Goal: Complete application form: Complete application form

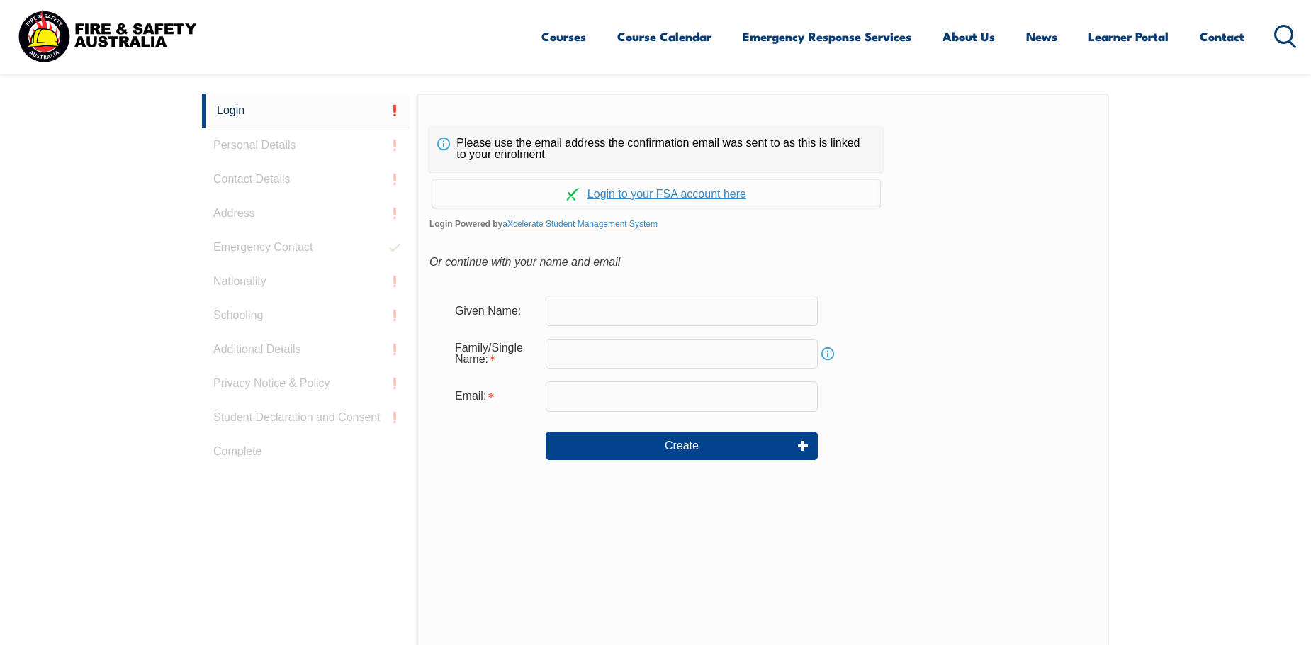
drag, startPoint x: 0, startPoint y: 0, endPoint x: 682, endPoint y: 311, distance: 749.8
click at [682, 311] on input "text" at bounding box center [682, 310] width 272 height 30
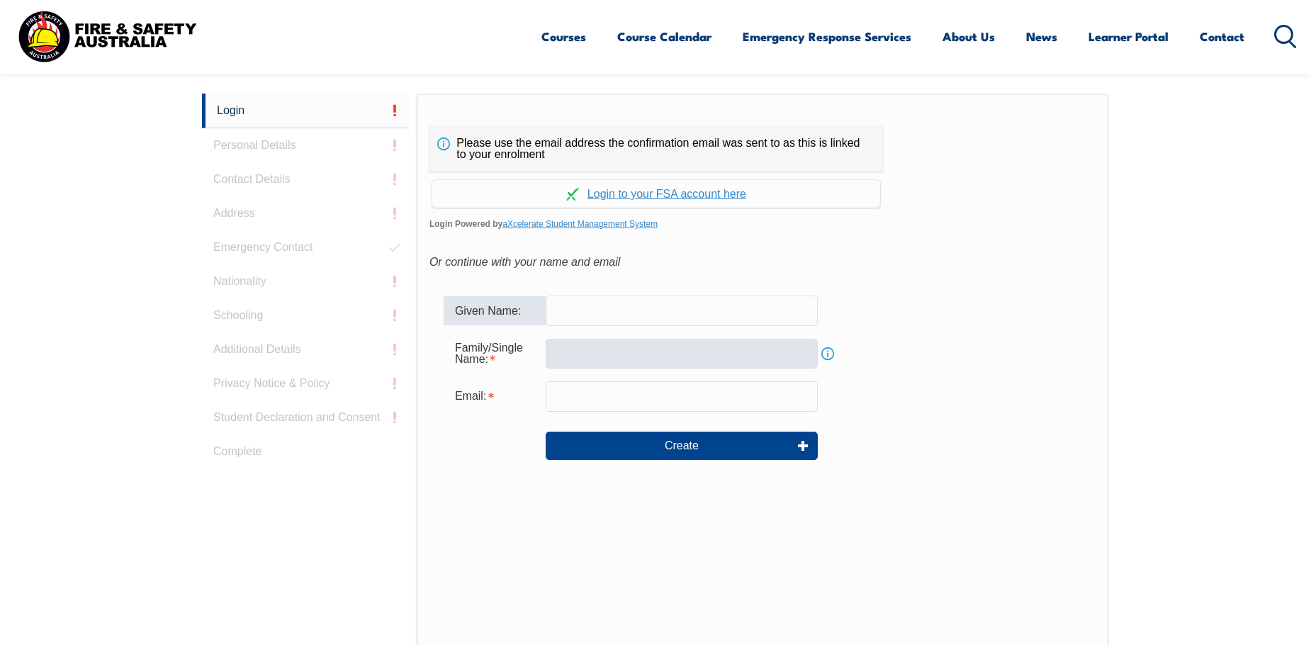
type input "Nigel"
type input "Curwell"
type input "nigel.curwell@rmit.edu.au"
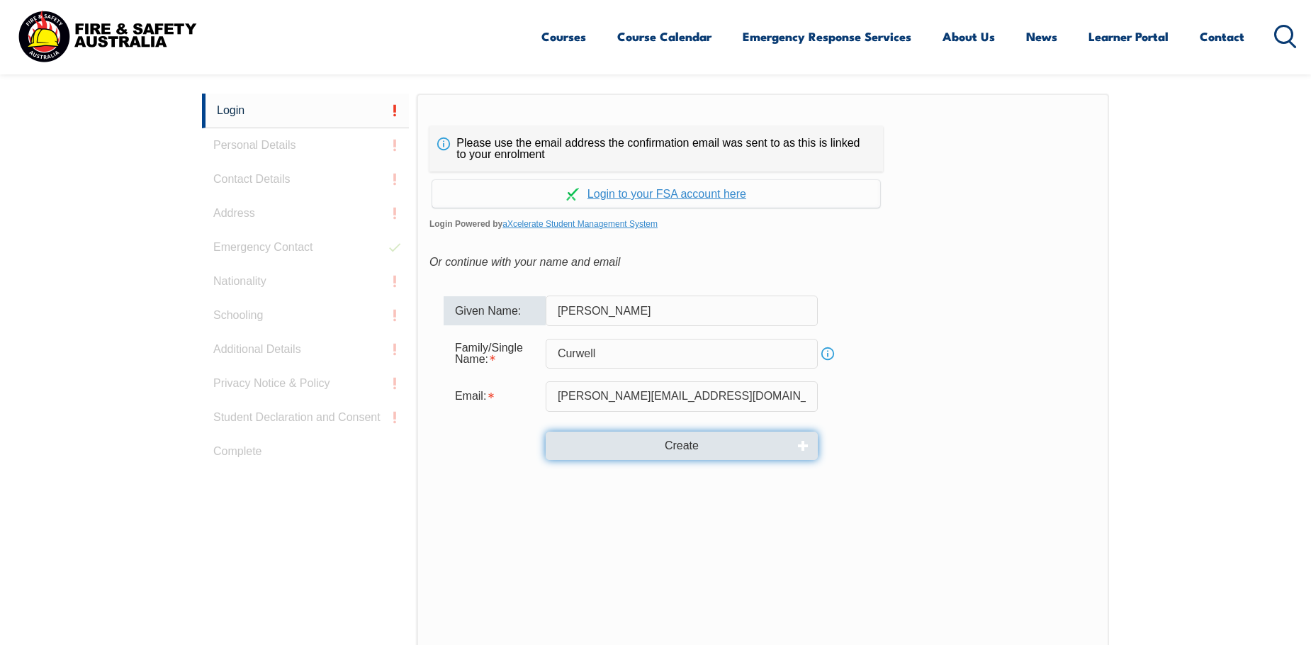
click at [704, 451] on button "Create" at bounding box center [682, 445] width 272 height 28
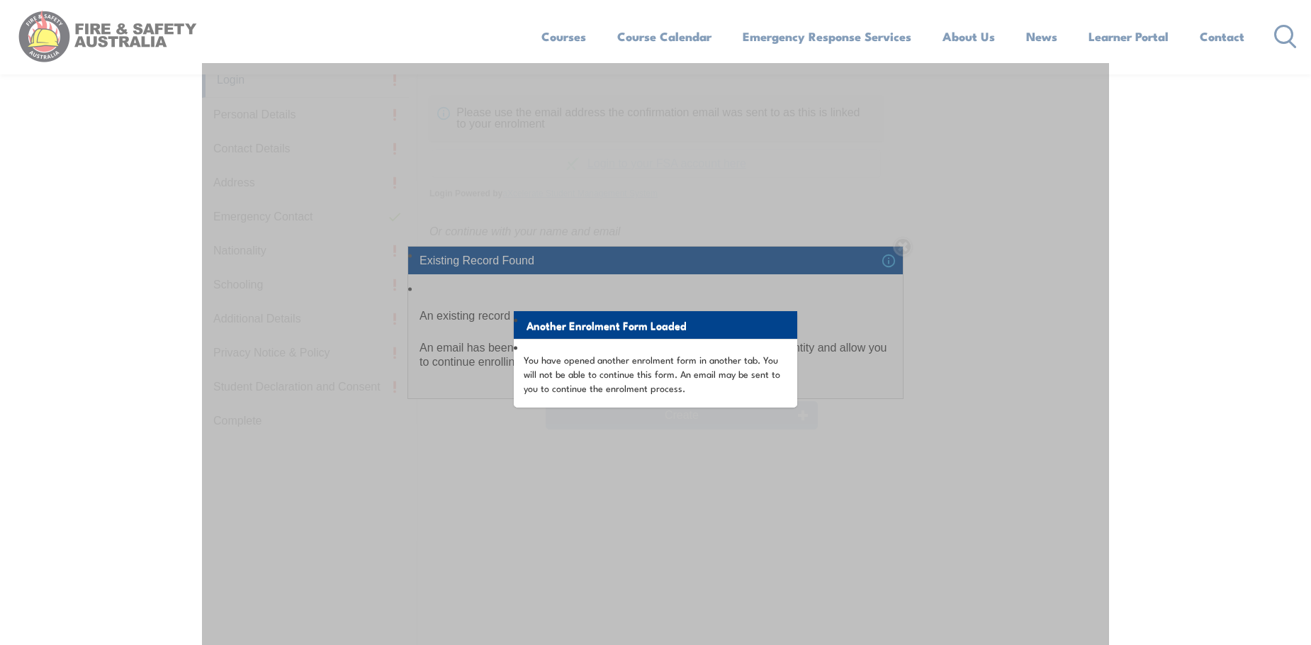
scroll to position [496, 0]
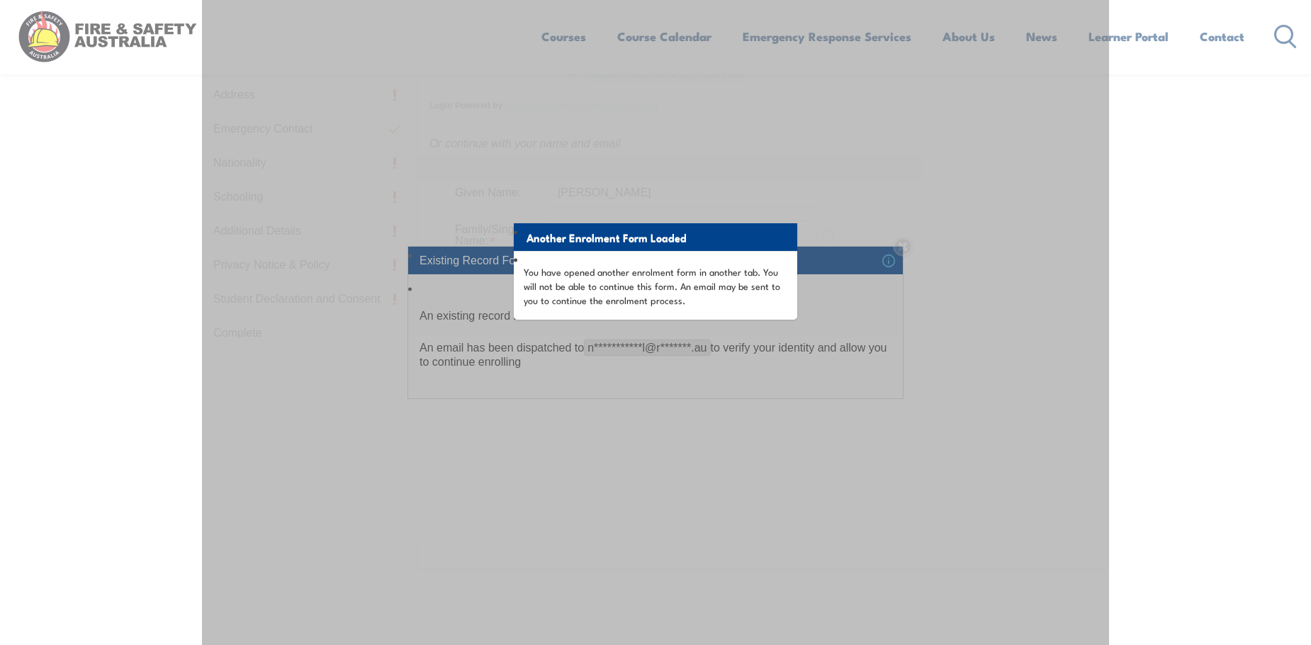
click at [625, 244] on li "Another Enrolment Form Loaded" at bounding box center [655, 237] width 283 height 28
click at [614, 288] on p "You have opened another enrolment form in another tab. You will not be able to …" at bounding box center [656, 285] width 264 height 43
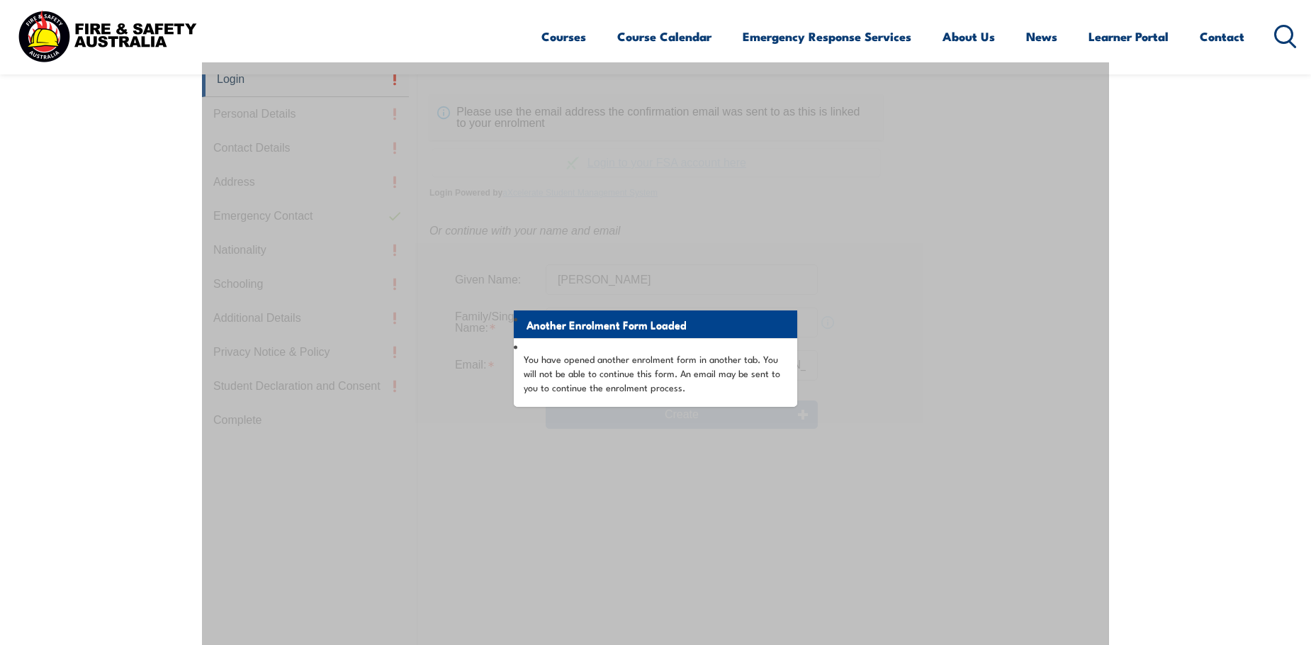
scroll to position [400, 0]
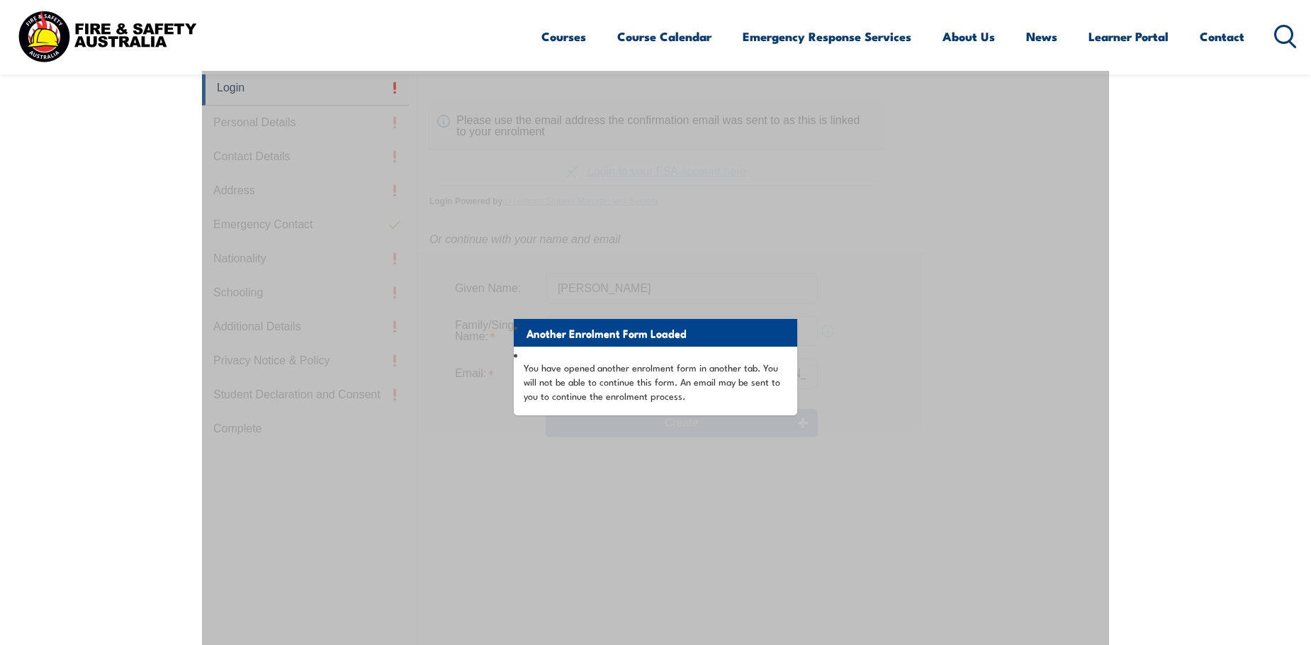
click at [265, 123] on div "Another Enrolment Form Loaded You have opened another enrolment form in another…" at bounding box center [655, 425] width 907 height 708
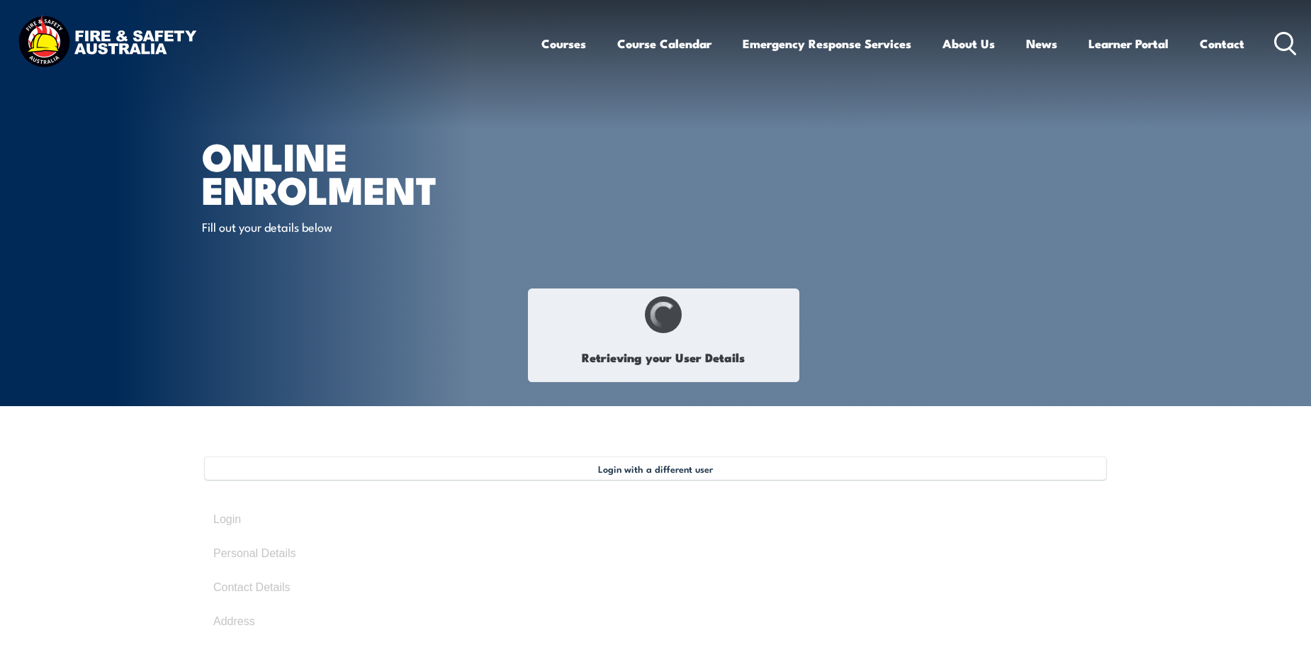
select select "Mr"
type input "Nigel"
type input "Curwell"
type input "July 6, 1962"
type input "X8ZT9TYAX2"
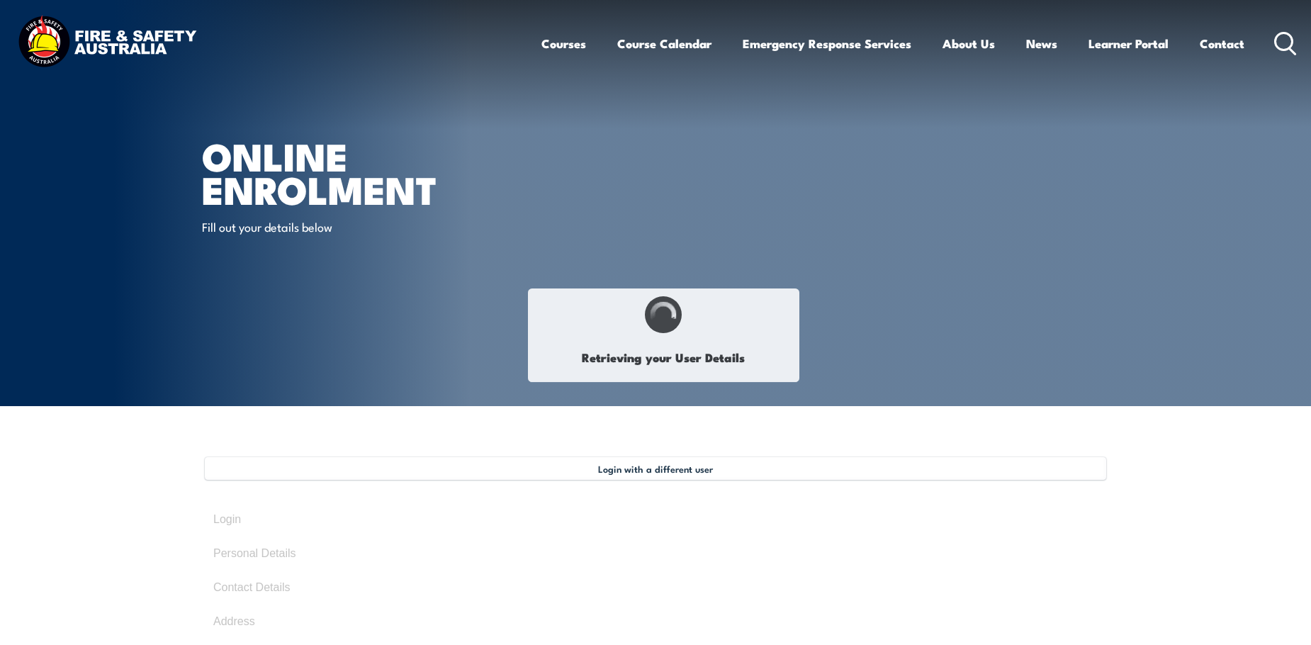
select select "M"
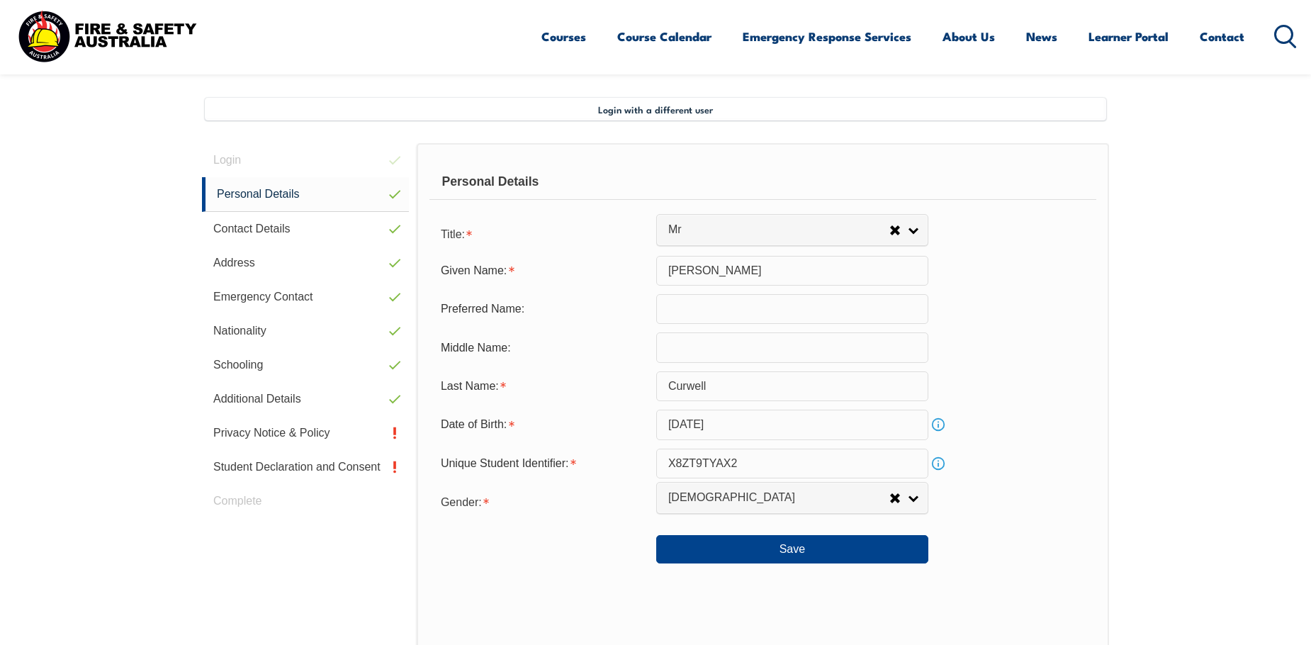
scroll to position [386, 0]
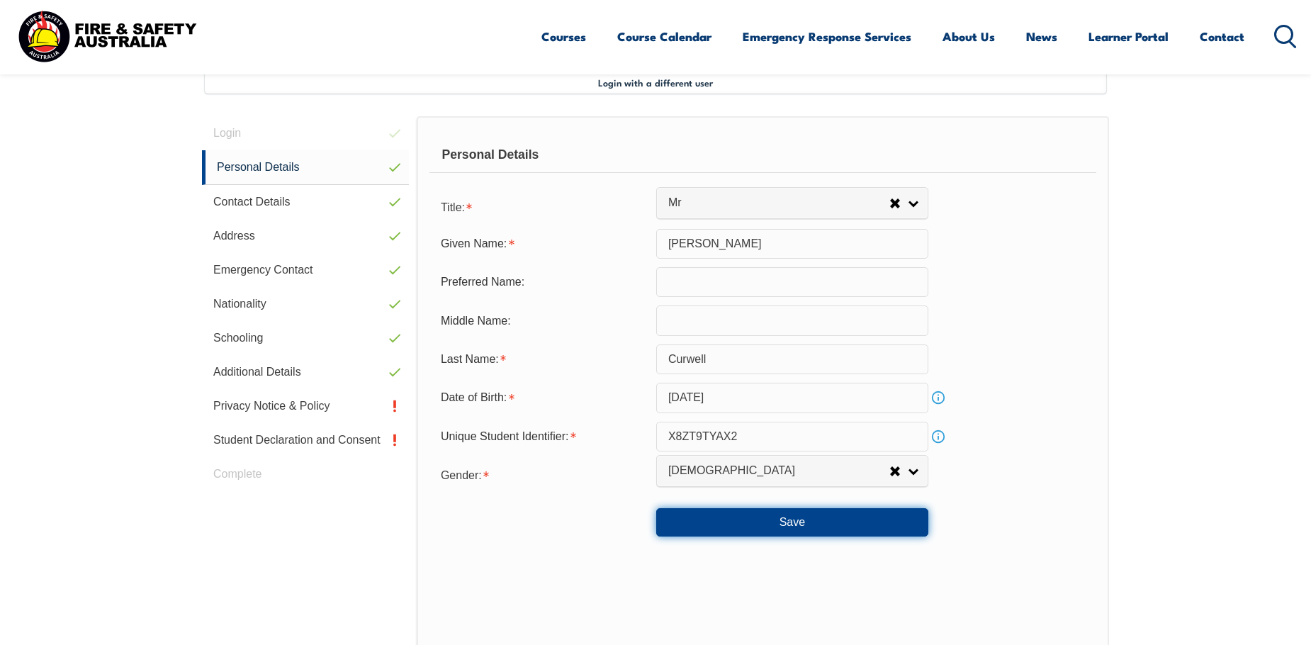
click at [799, 523] on button "Save" at bounding box center [792, 522] width 272 height 28
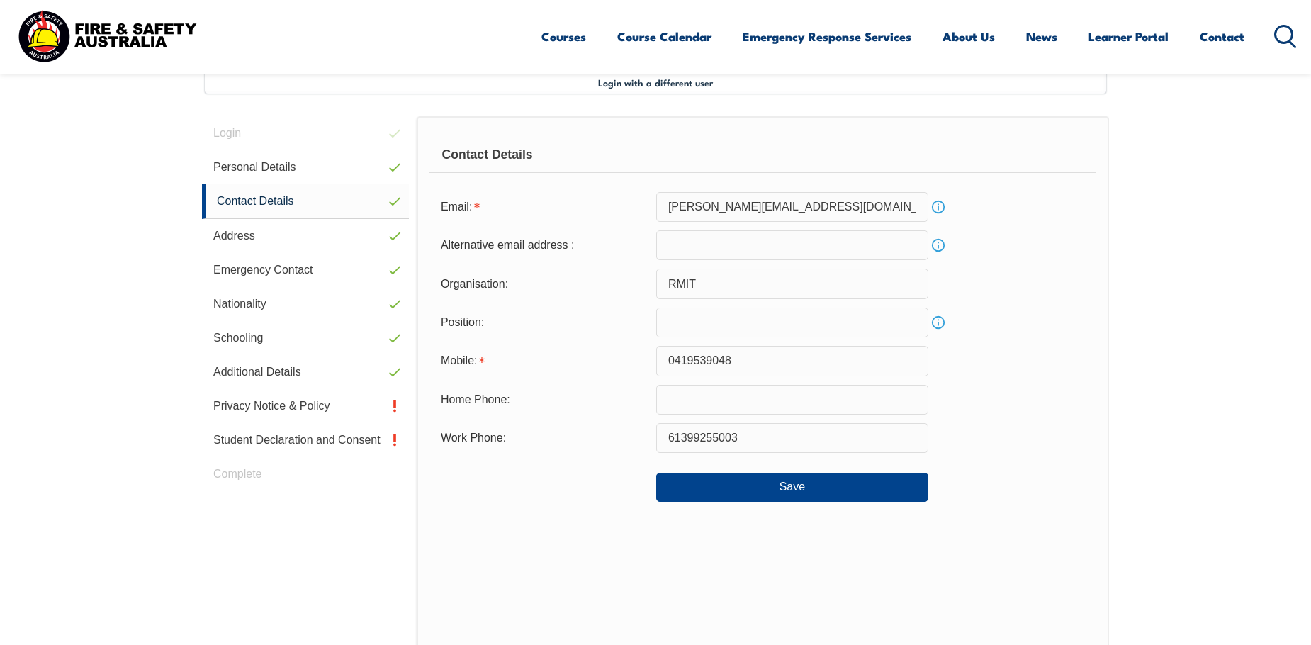
click at [710, 246] on input "email" at bounding box center [792, 245] width 272 height 30
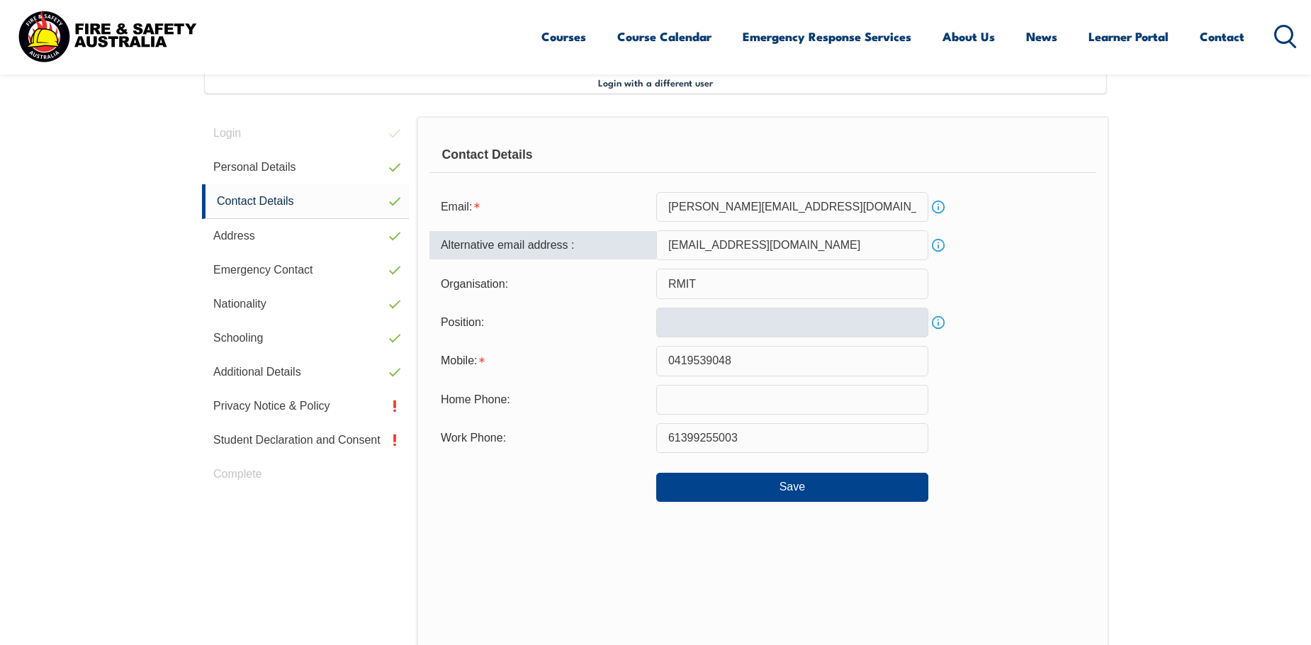
type input "nrcurwell@gmail.com"
click at [701, 324] on input "text" at bounding box center [792, 322] width 272 height 30
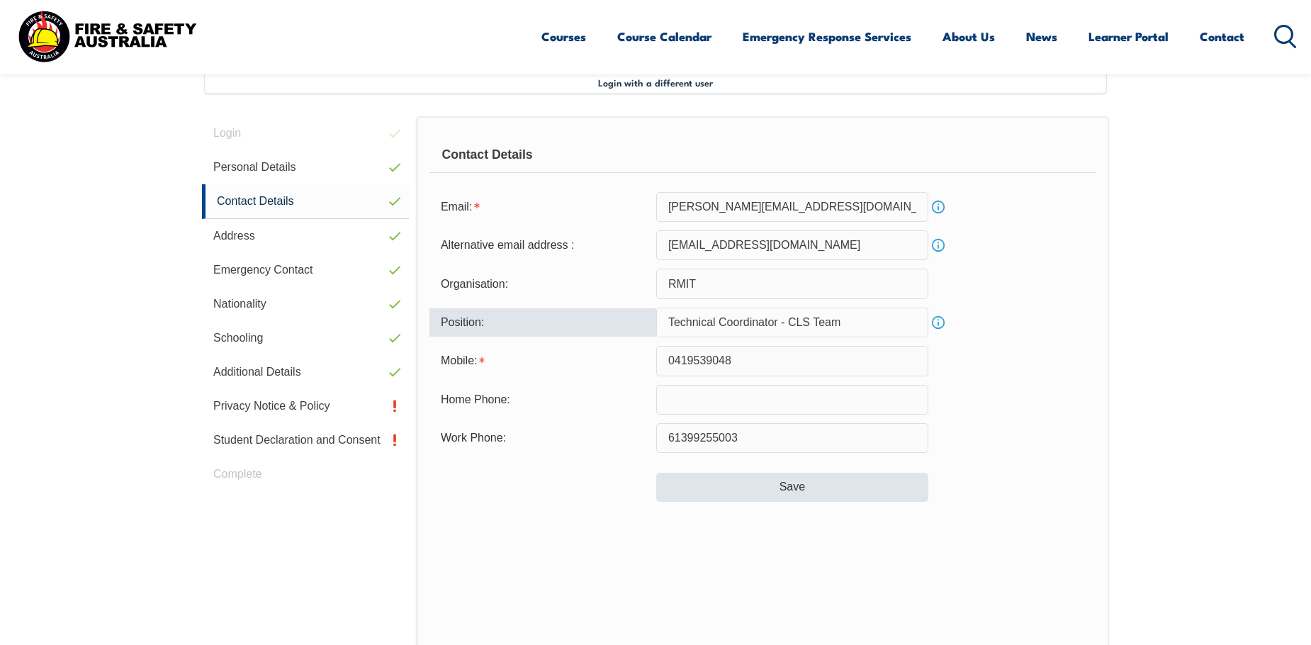
type input "Technical Coordinator - CLS Team"
click at [787, 489] on button "Save" at bounding box center [792, 487] width 272 height 28
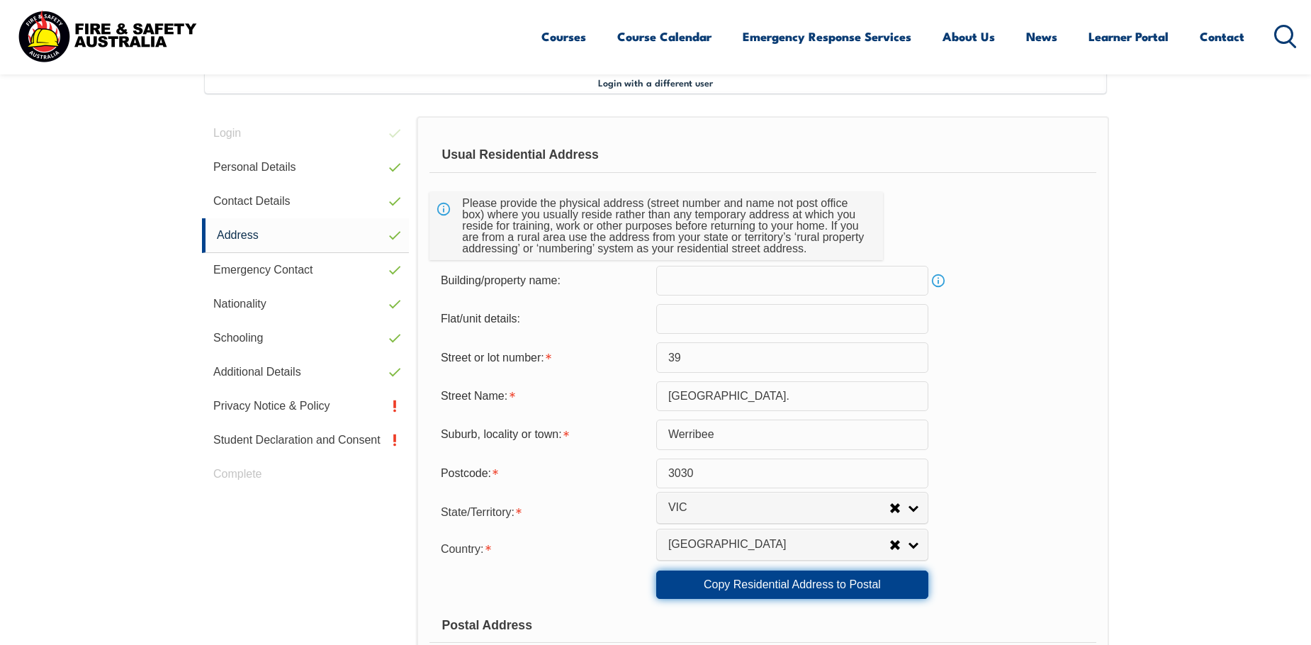
drag, startPoint x: 744, startPoint y: 585, endPoint x: 738, endPoint y: 590, distance: 8.5
click at [738, 590] on link "Copy Residential Address to Postal" at bounding box center [792, 584] width 272 height 28
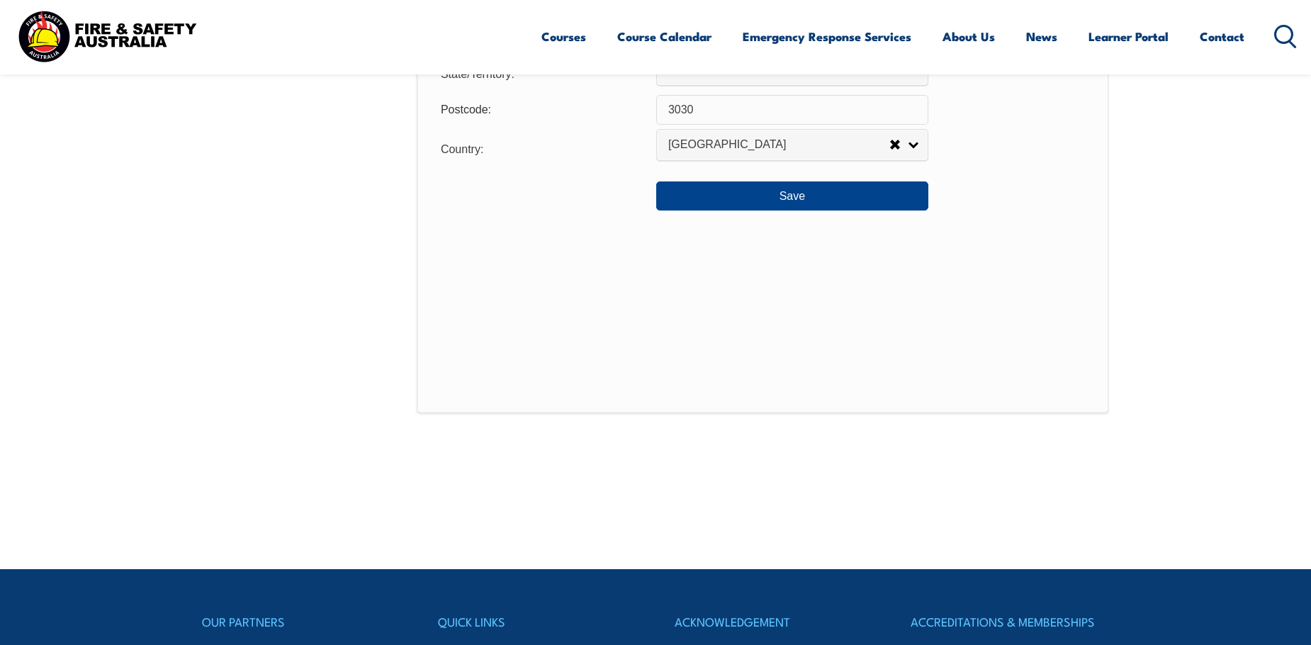
scroll to position [1236, 0]
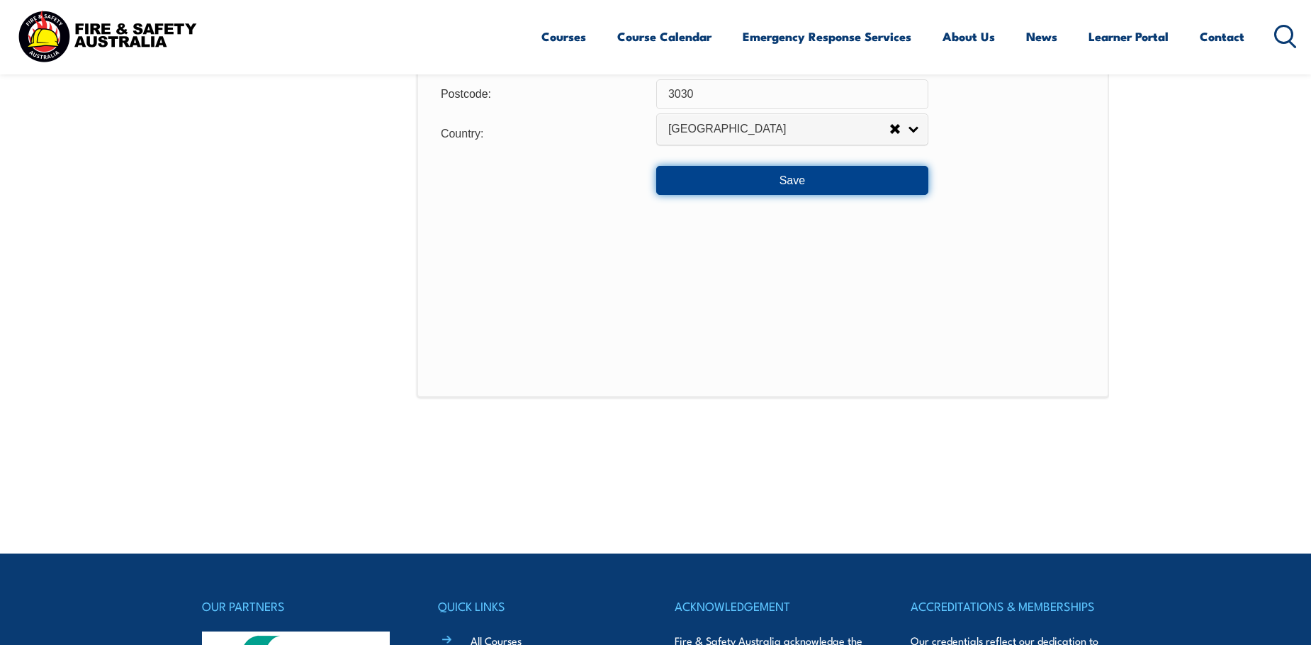
click at [798, 187] on button "Save" at bounding box center [792, 180] width 272 height 28
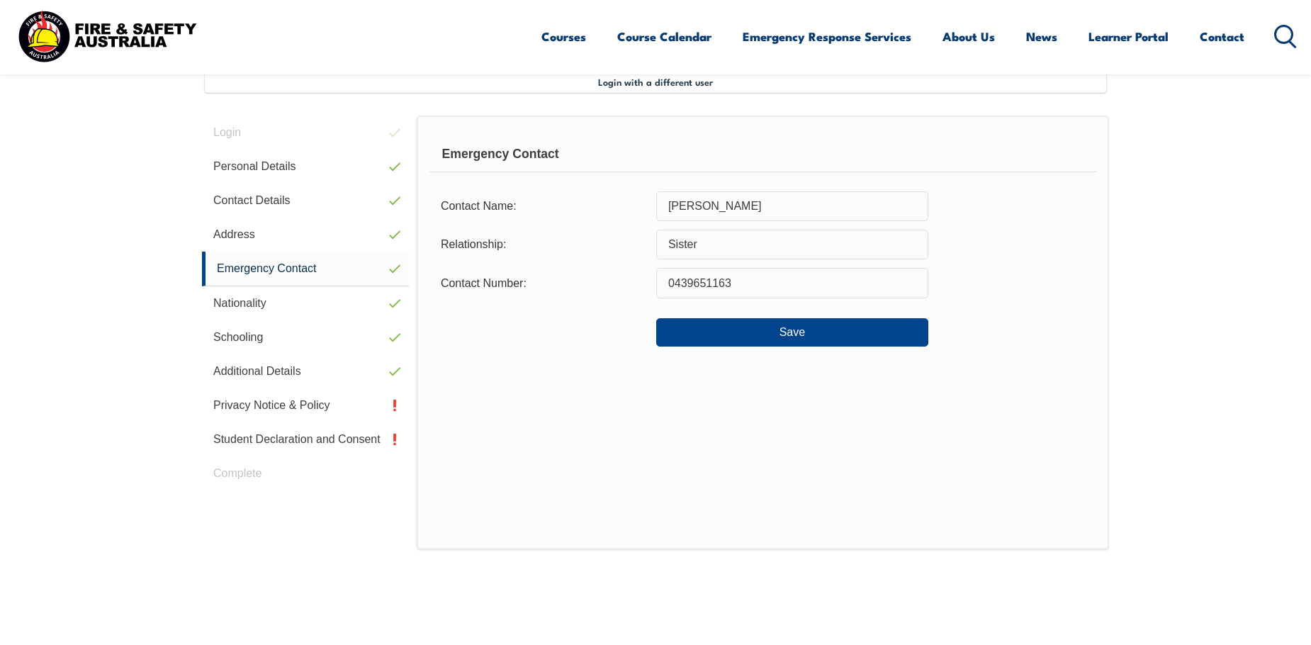
scroll to position [386, 0]
click at [801, 330] on button "Save" at bounding box center [792, 333] width 272 height 28
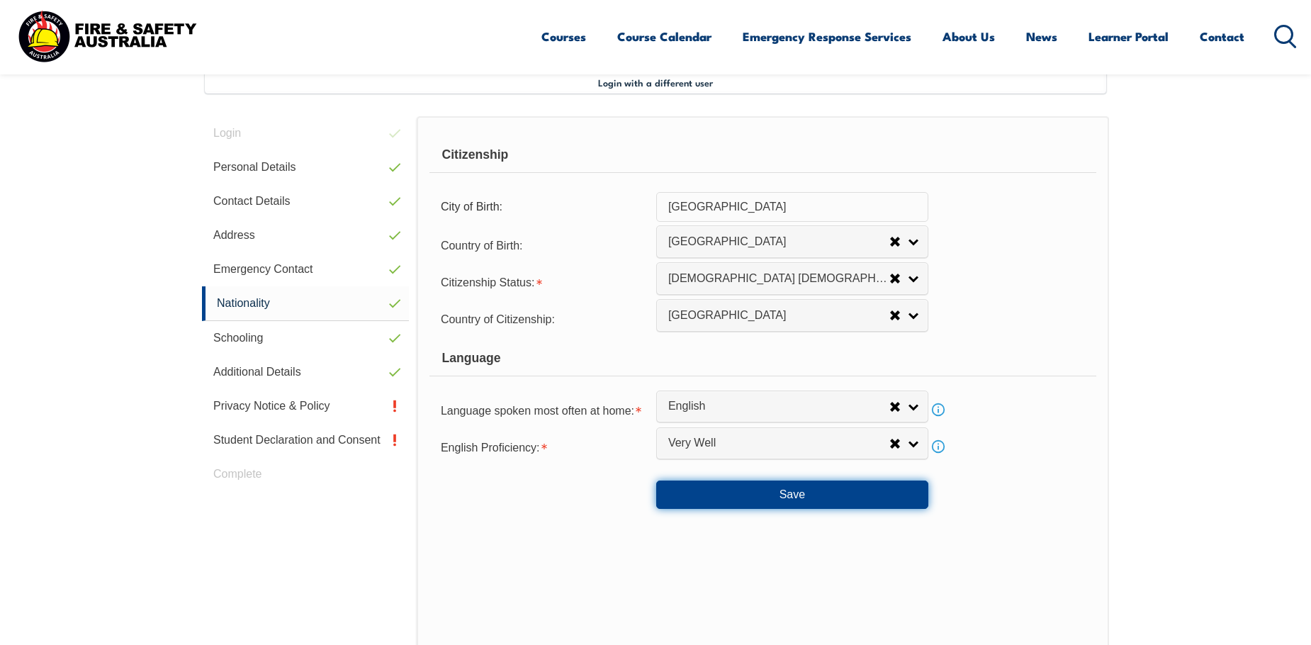
click at [793, 494] on button "Save" at bounding box center [792, 494] width 272 height 28
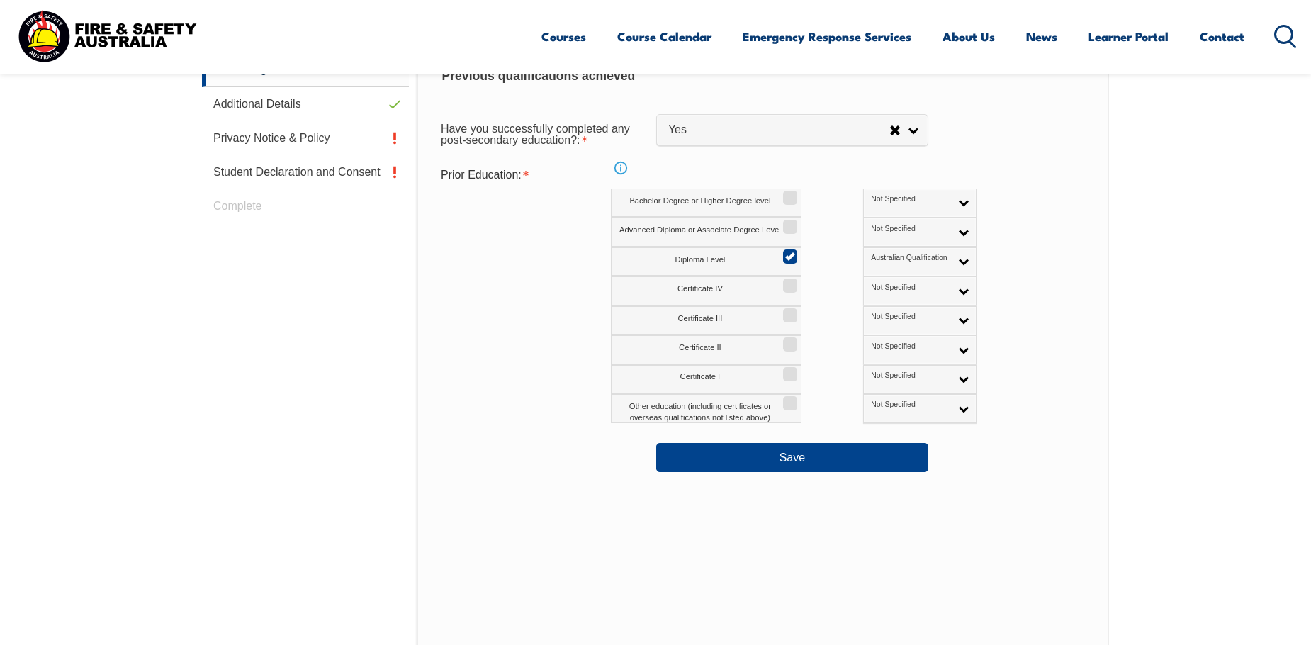
scroll to position [670, 0]
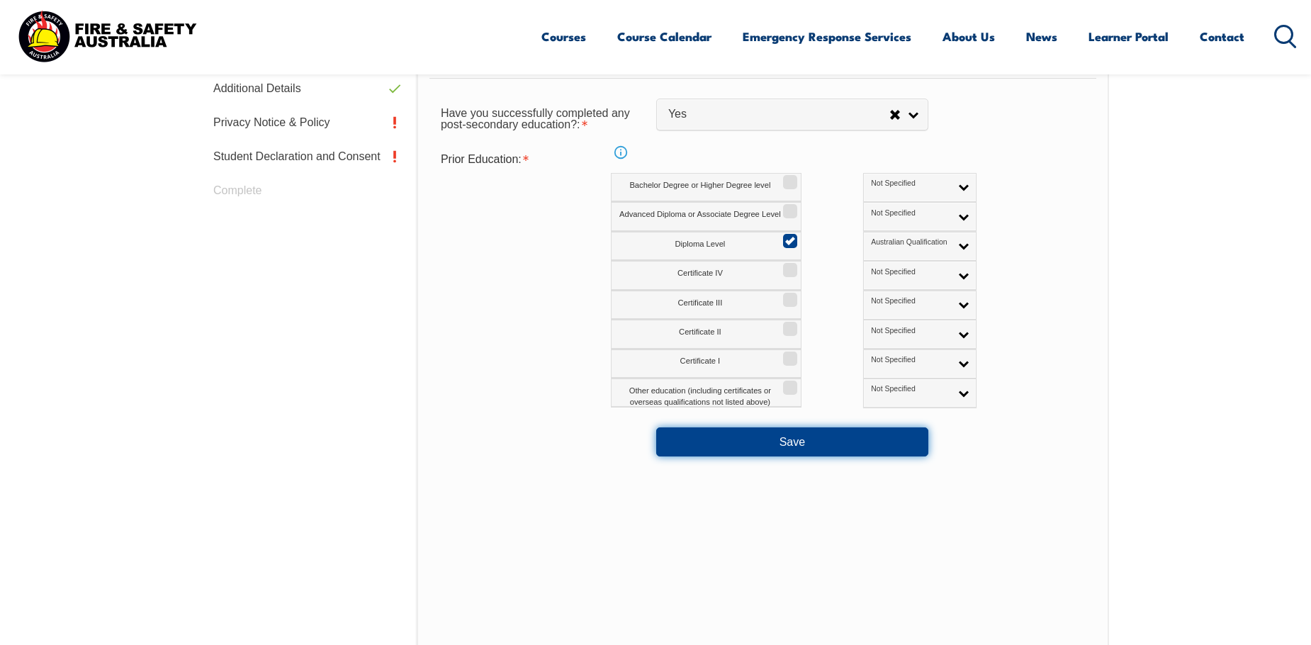
click at [791, 434] on button "Save" at bounding box center [792, 441] width 272 height 28
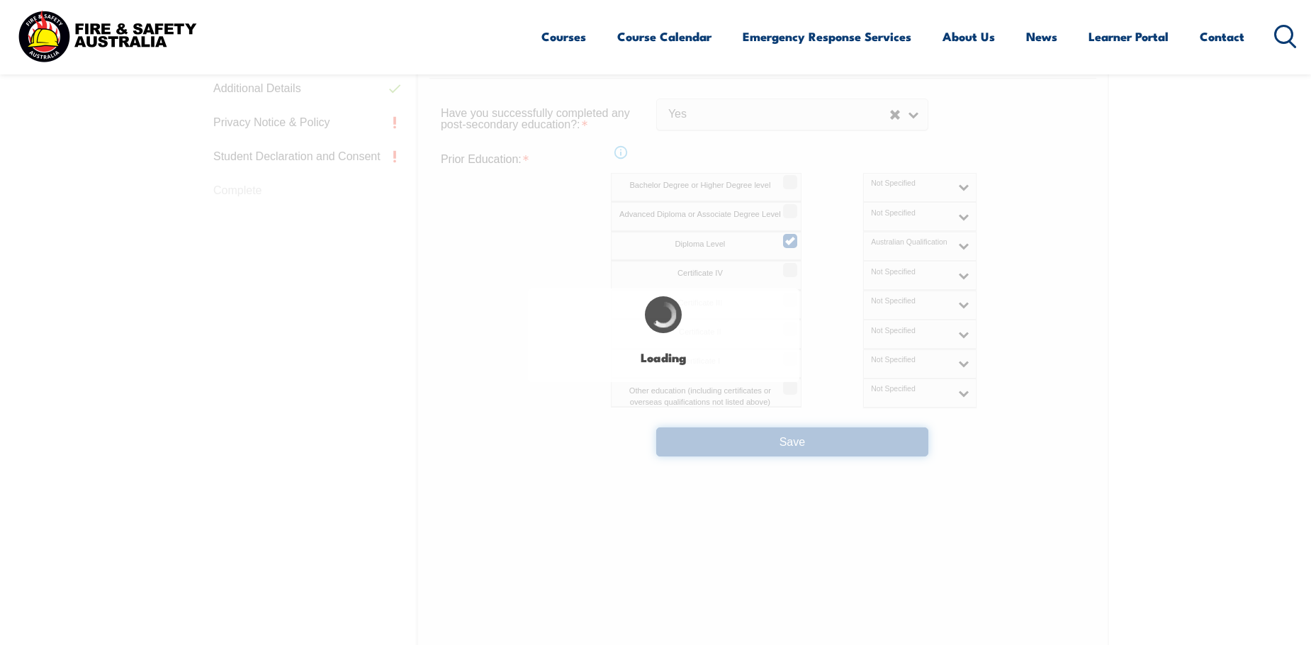
select select "false"
select select "true"
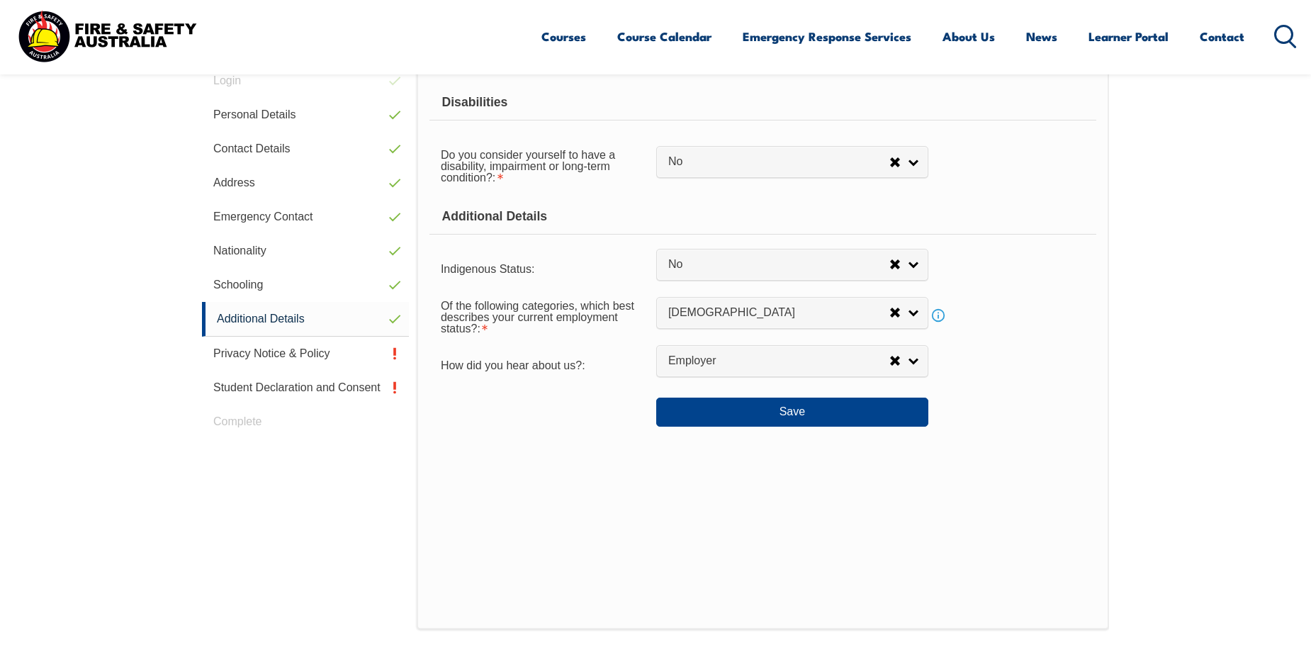
scroll to position [386, 0]
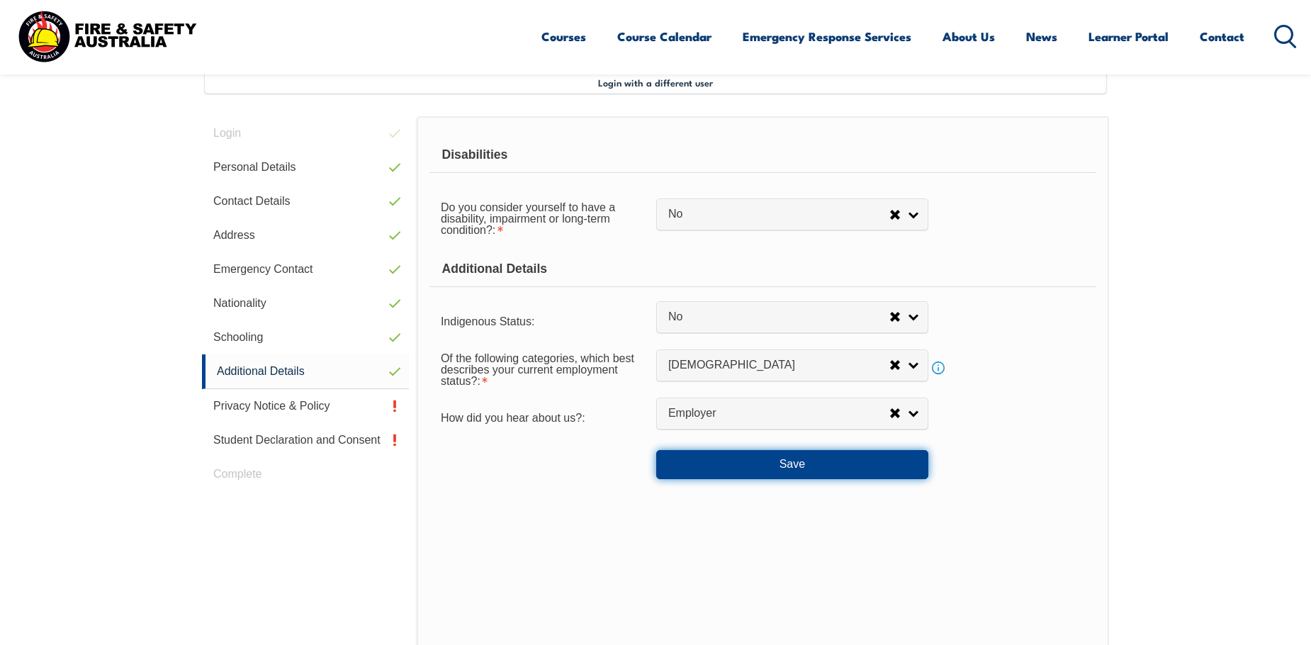
click at [764, 467] on button "Save" at bounding box center [792, 464] width 272 height 28
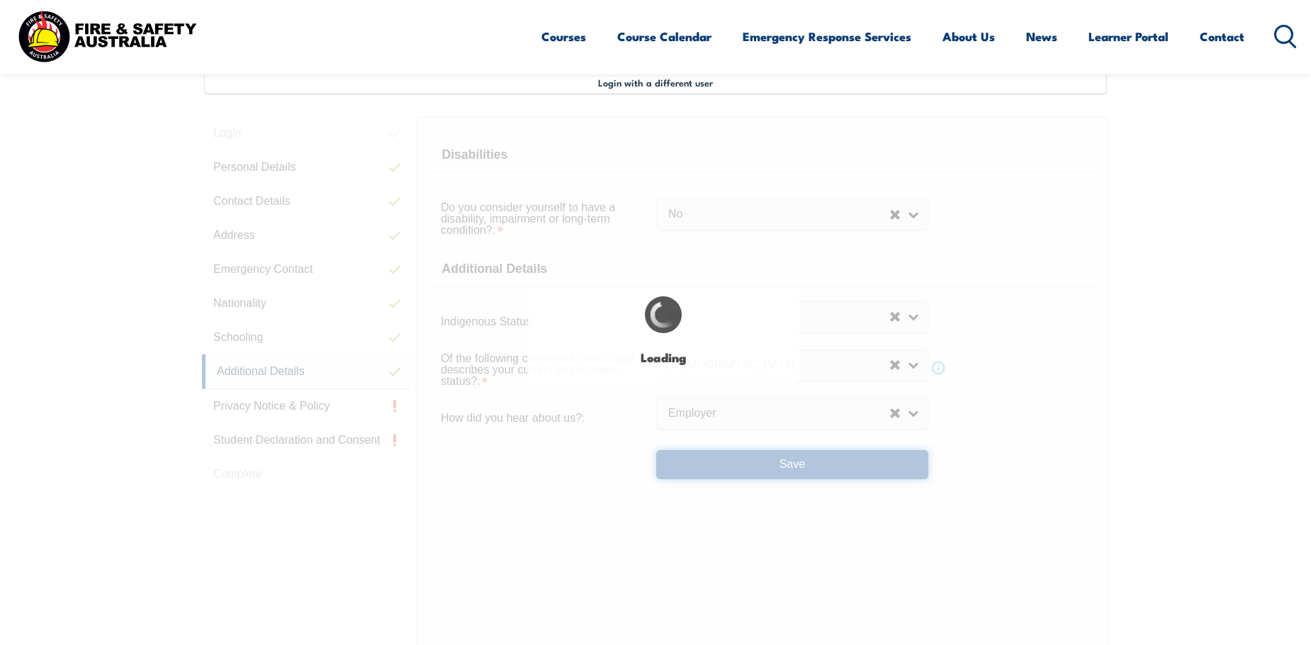
select select "false"
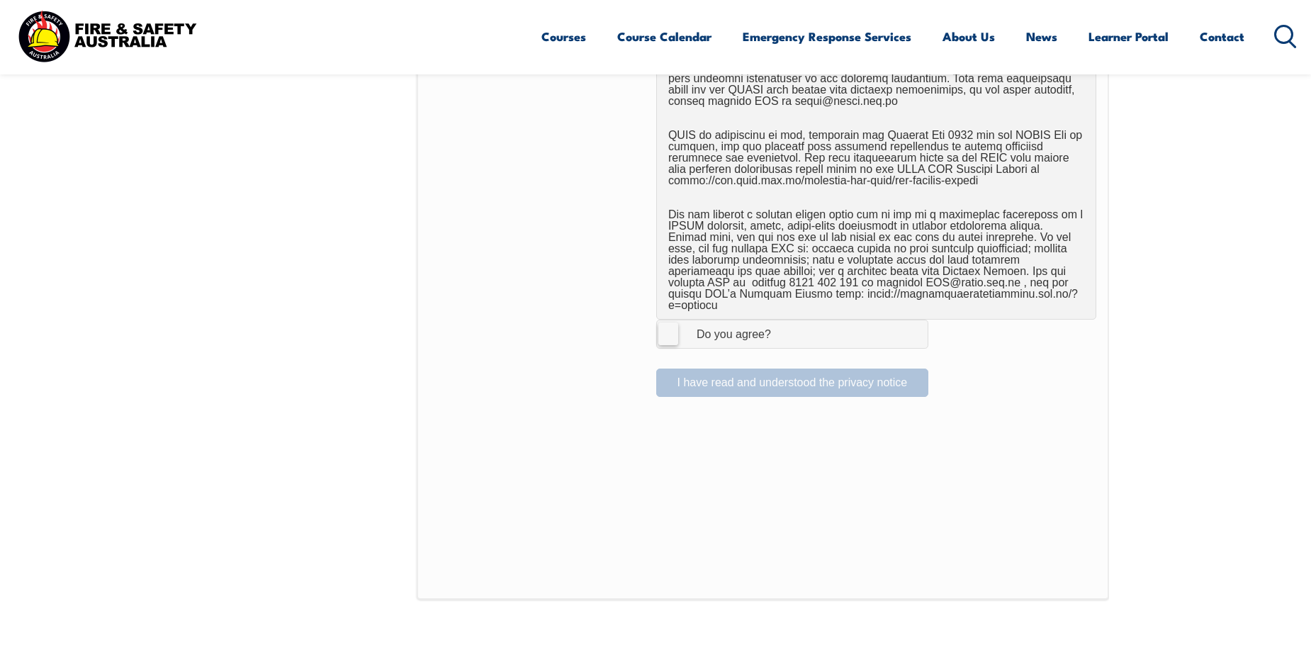
scroll to position [882, 0]
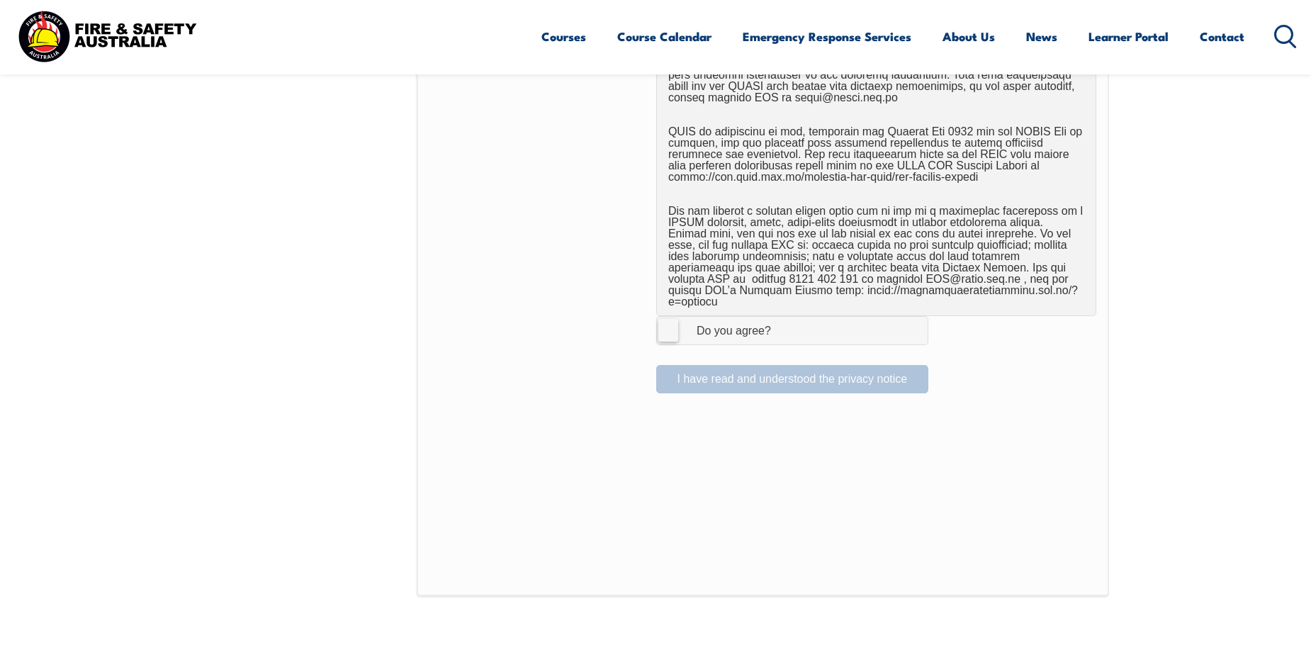
drag, startPoint x: 671, startPoint y: 315, endPoint x: 669, endPoint y: 331, distance: 15.7
click at [671, 317] on label "I Agree Do you agree?" at bounding box center [792, 330] width 272 height 28
click at [782, 317] on input "I Agree Do you agree?" at bounding box center [794, 330] width 24 height 27
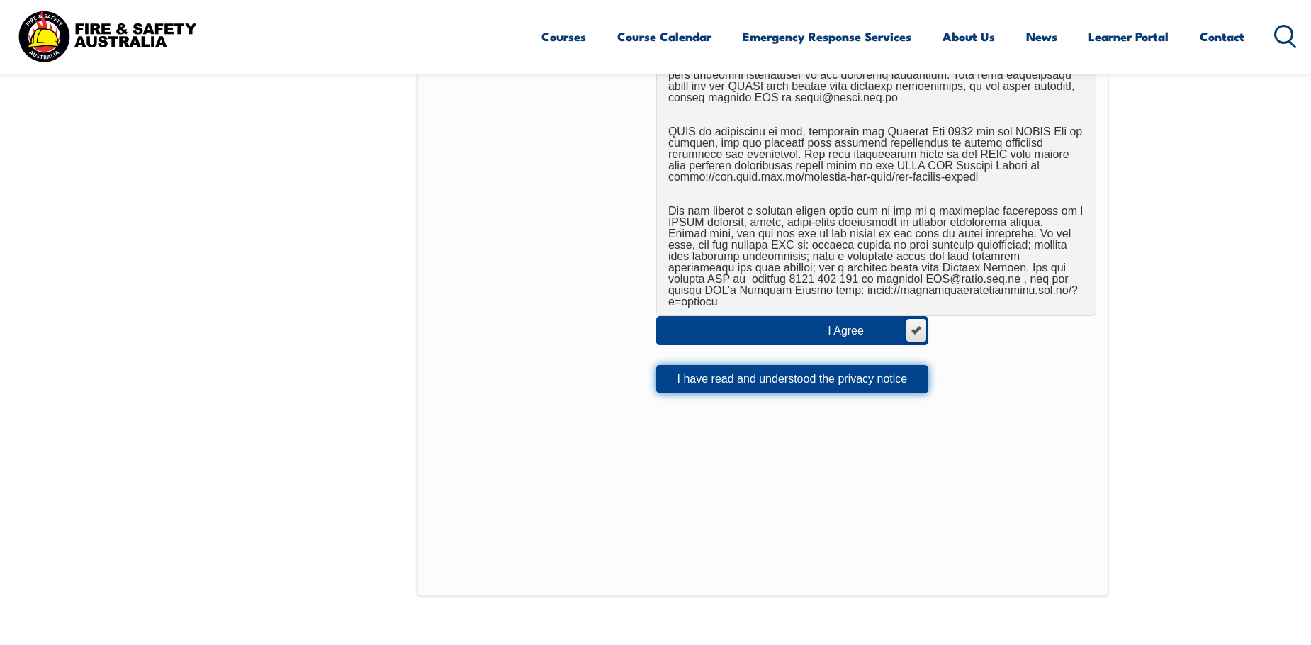
click at [803, 365] on button "I have read and understood the privacy notice" at bounding box center [792, 379] width 272 height 28
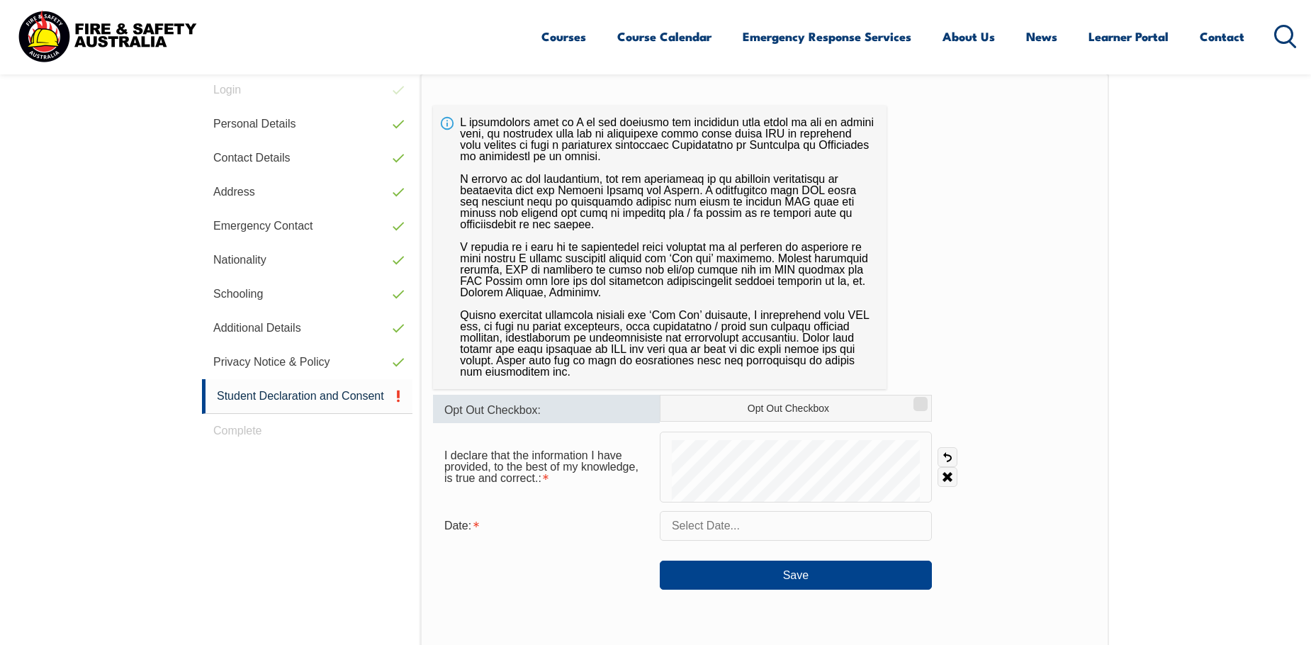
scroll to position [386, 0]
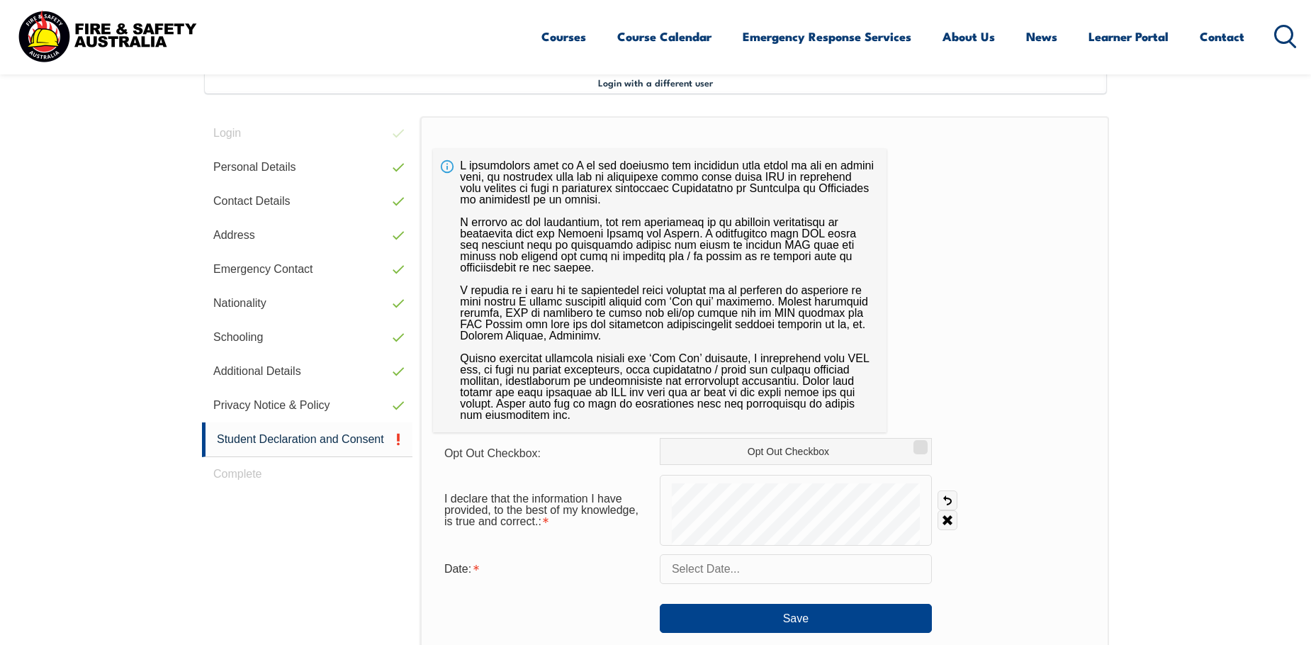
click at [781, 572] on input "text" at bounding box center [796, 569] width 272 height 30
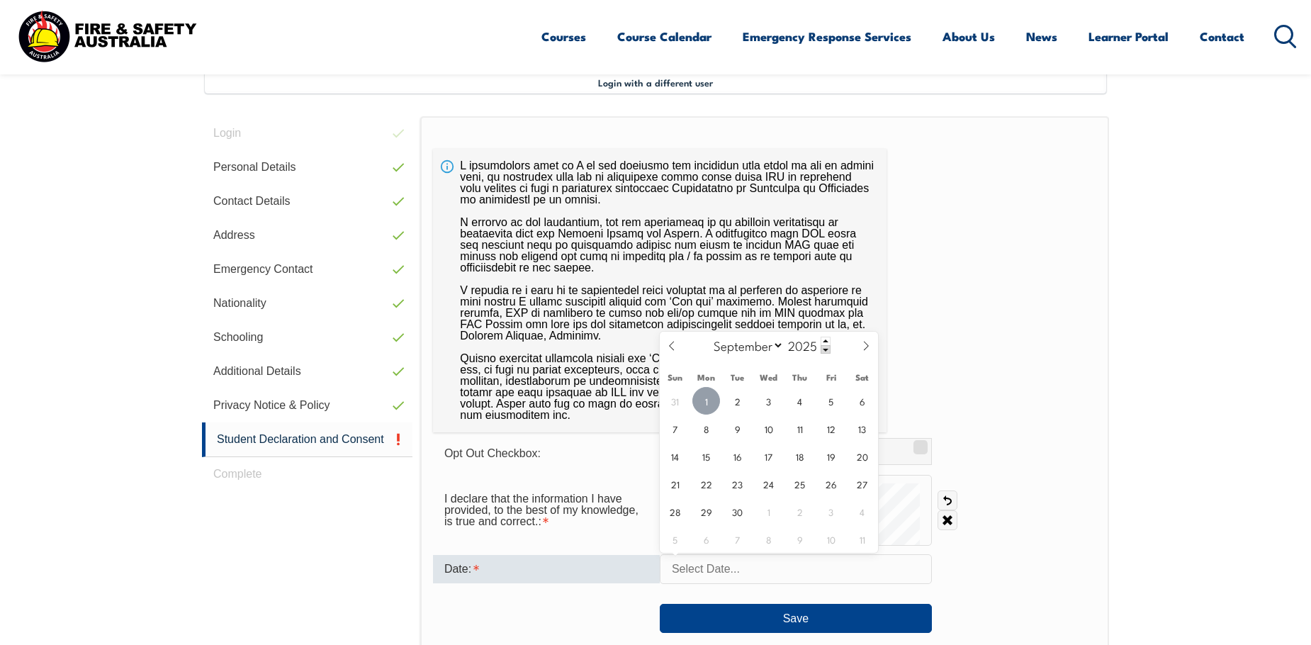
click at [706, 398] on span "1" at bounding box center [706, 401] width 28 height 28
type input "[DATE]"
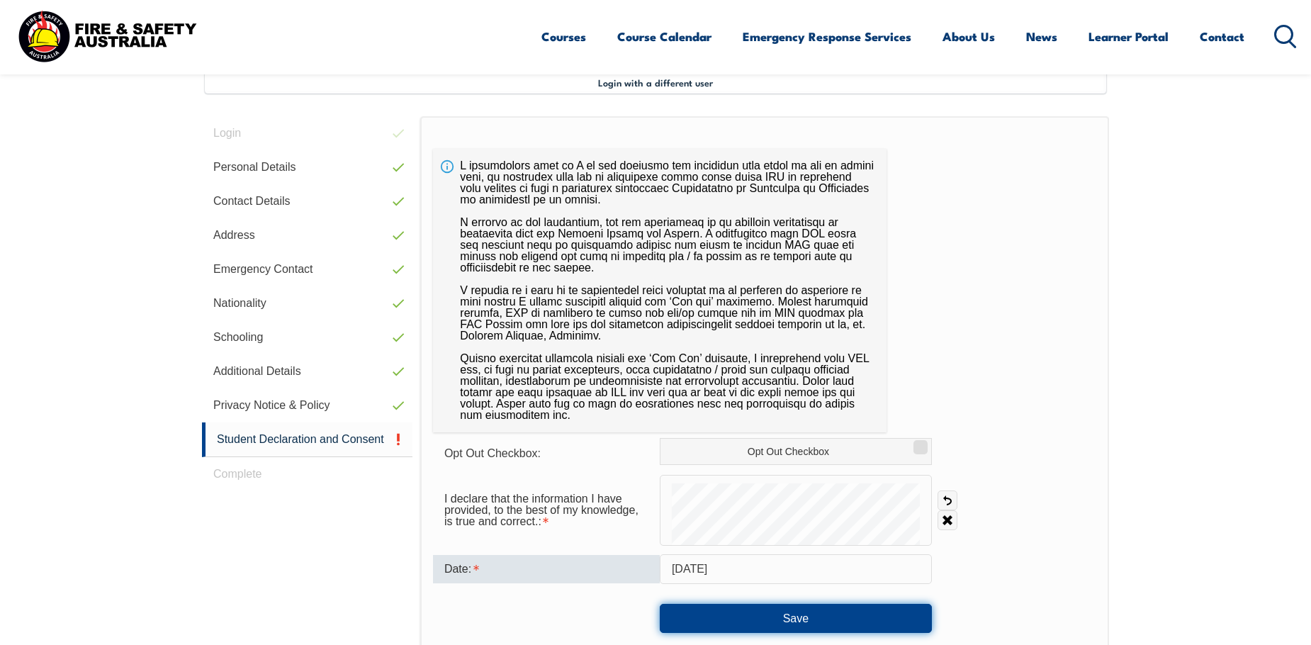
click at [803, 619] on button "Save" at bounding box center [796, 618] width 272 height 28
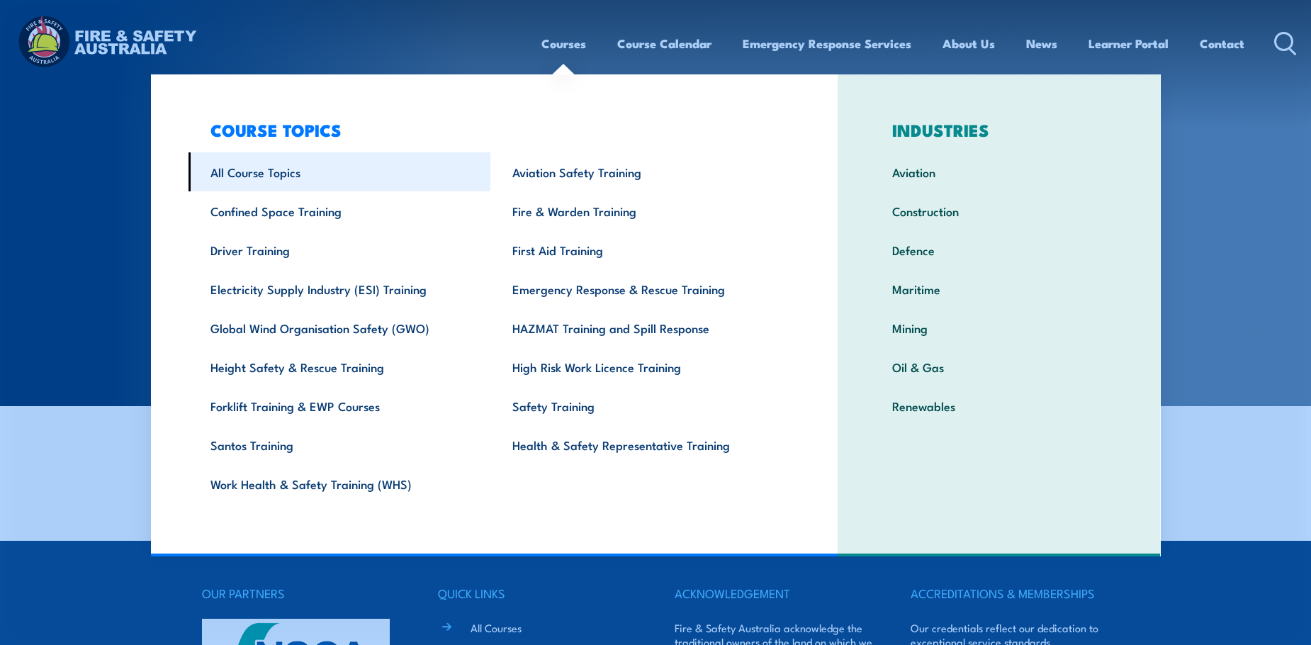
drag, startPoint x: 288, startPoint y: 174, endPoint x: 295, endPoint y: 176, distance: 8.1
click at [288, 174] on link "All Course Topics" at bounding box center [339, 171] width 303 height 39
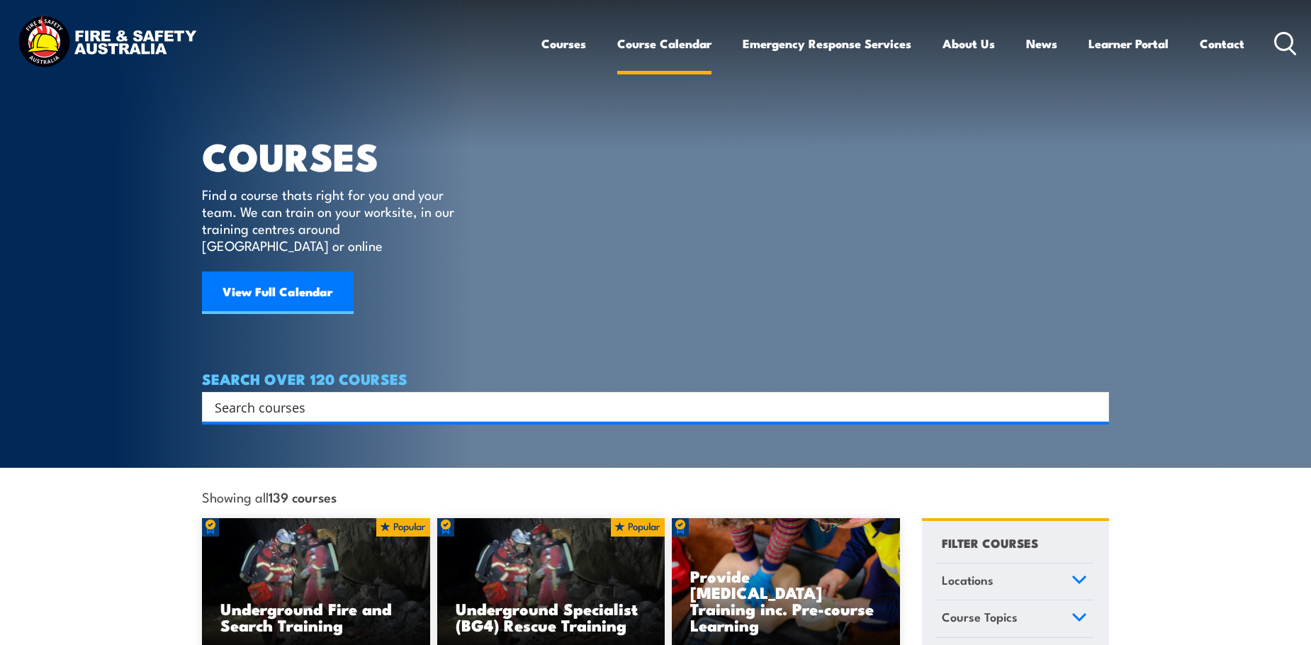
click at [645, 44] on link "Course Calendar" at bounding box center [664, 44] width 94 height 38
click at [635, 48] on link "Course Calendar" at bounding box center [664, 44] width 94 height 38
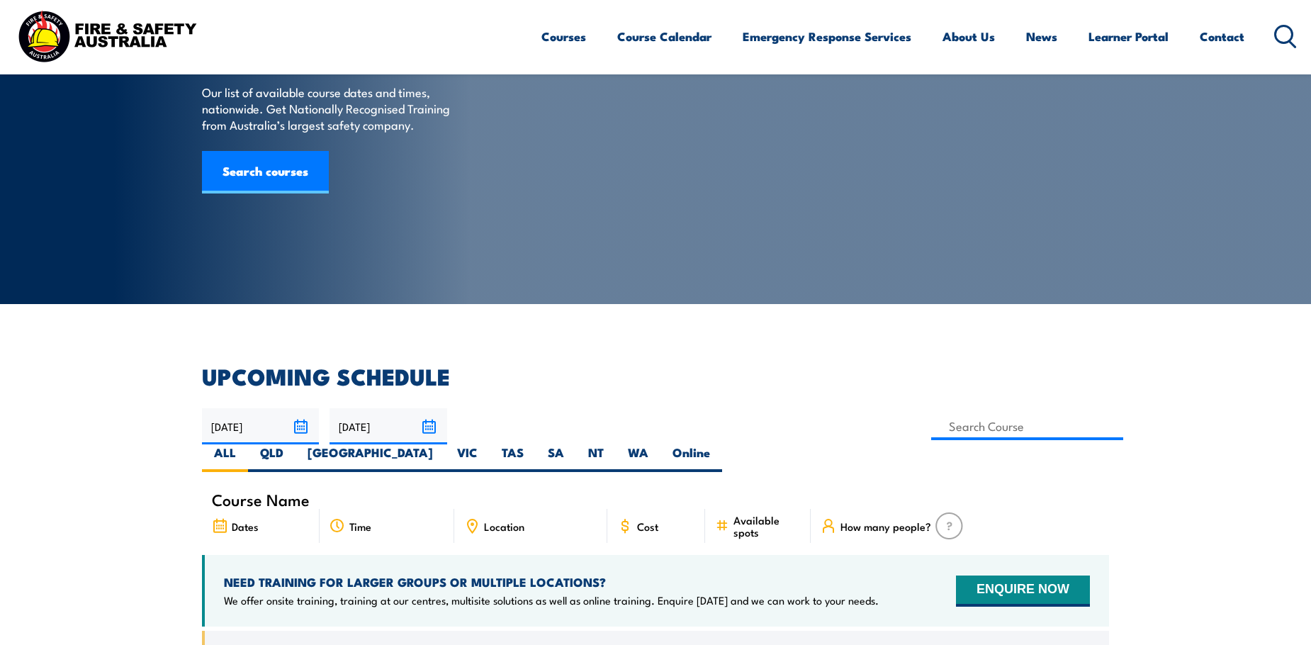
scroll to position [71, 0]
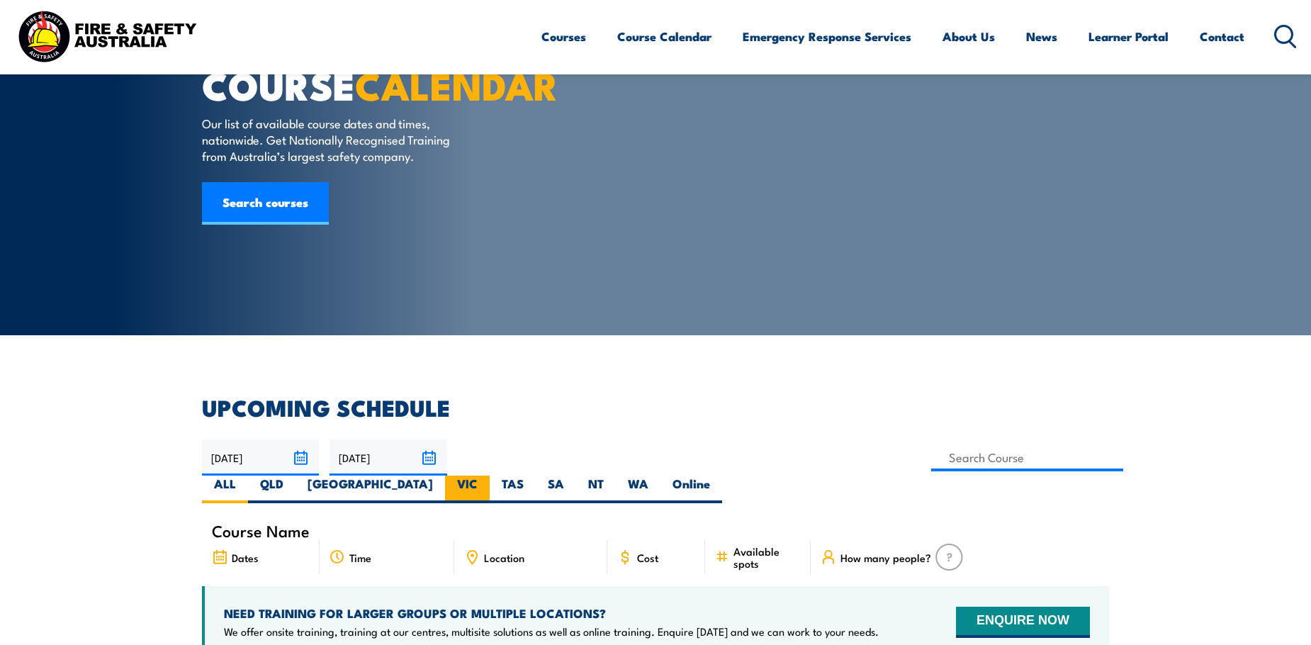
click at [490, 475] on label "VIC" at bounding box center [467, 489] width 45 height 28
click at [487, 475] on input "VIC" at bounding box center [482, 479] width 9 height 9
radio input "true"
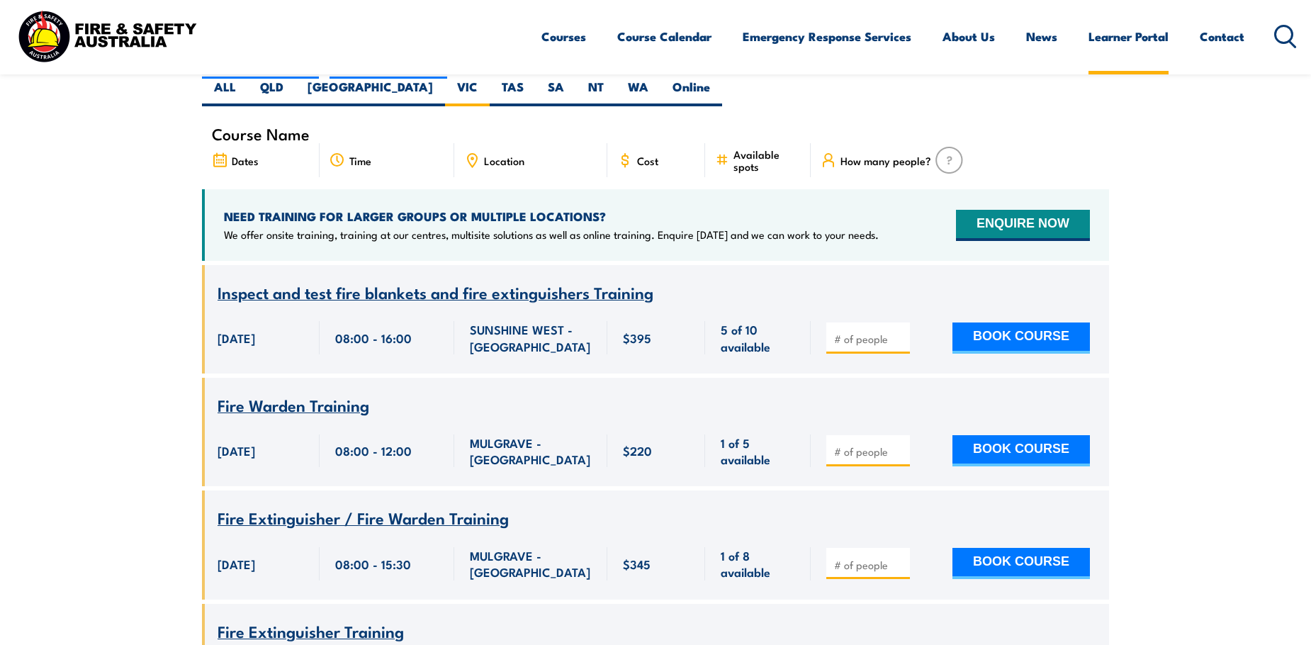
click at [1115, 38] on link "Learner Portal" at bounding box center [1128, 37] width 80 height 38
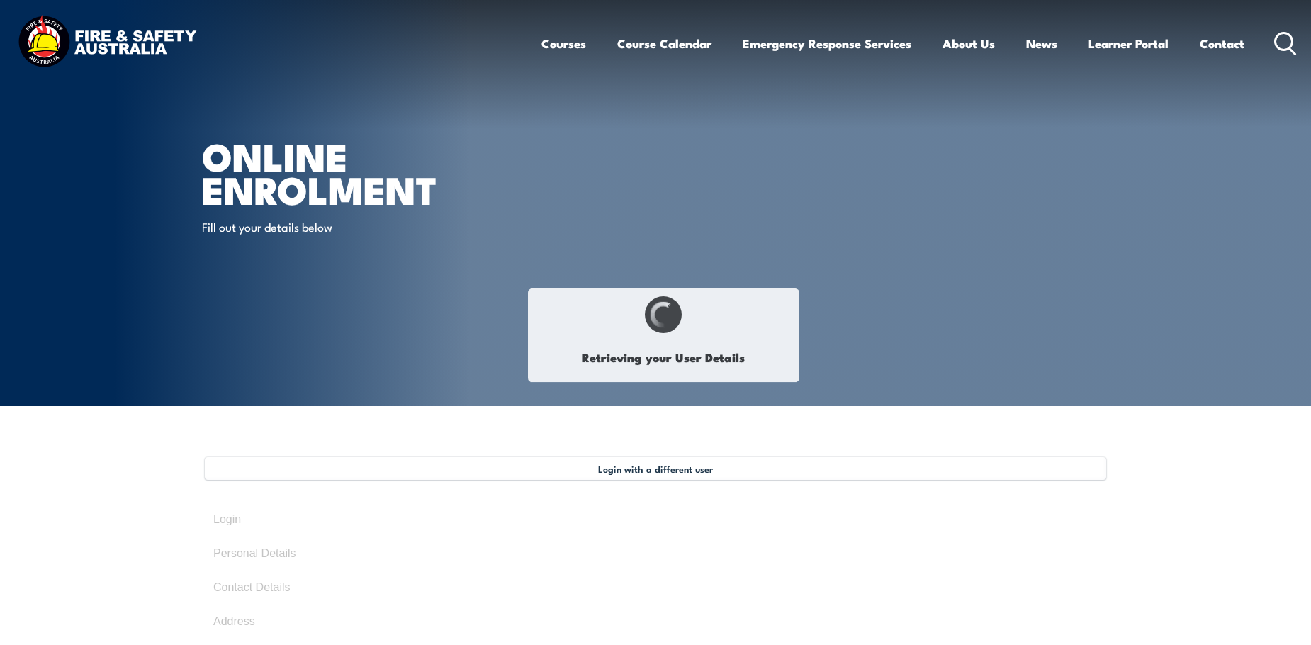
select select "Mr"
type input "[PERSON_NAME]"
type input "Curwell"
type input "[DATE]"
type input "X8ZT9TYAX2"
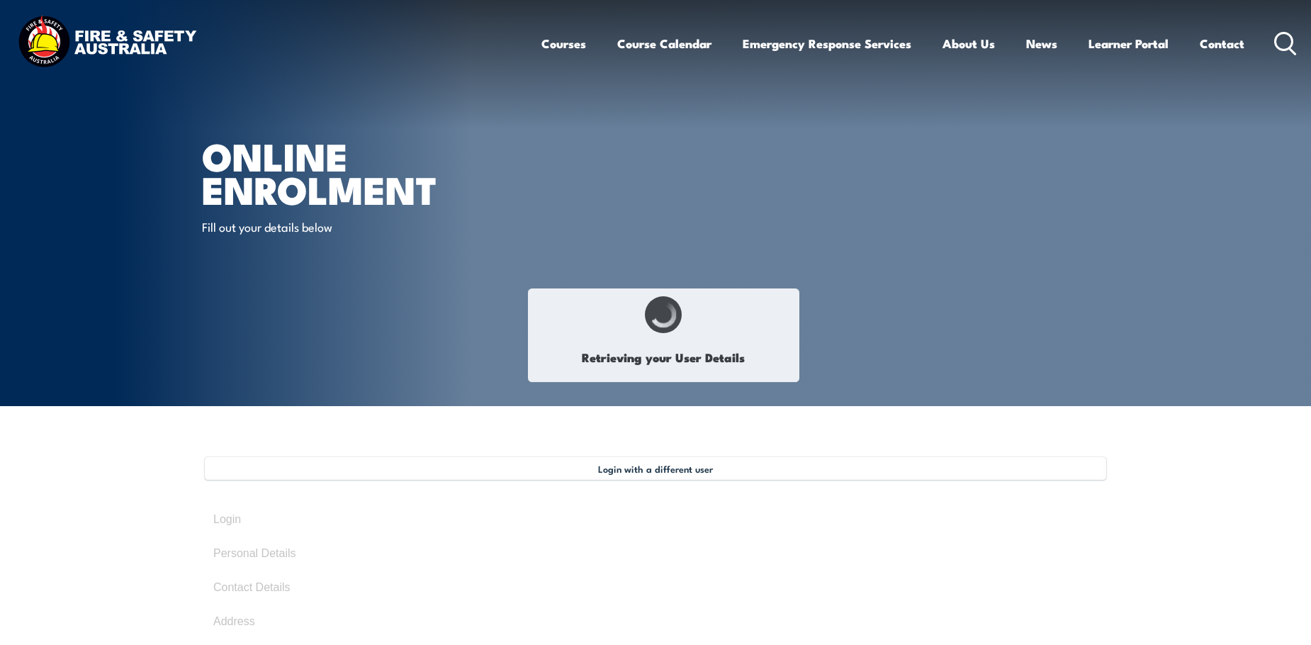
select select "M"
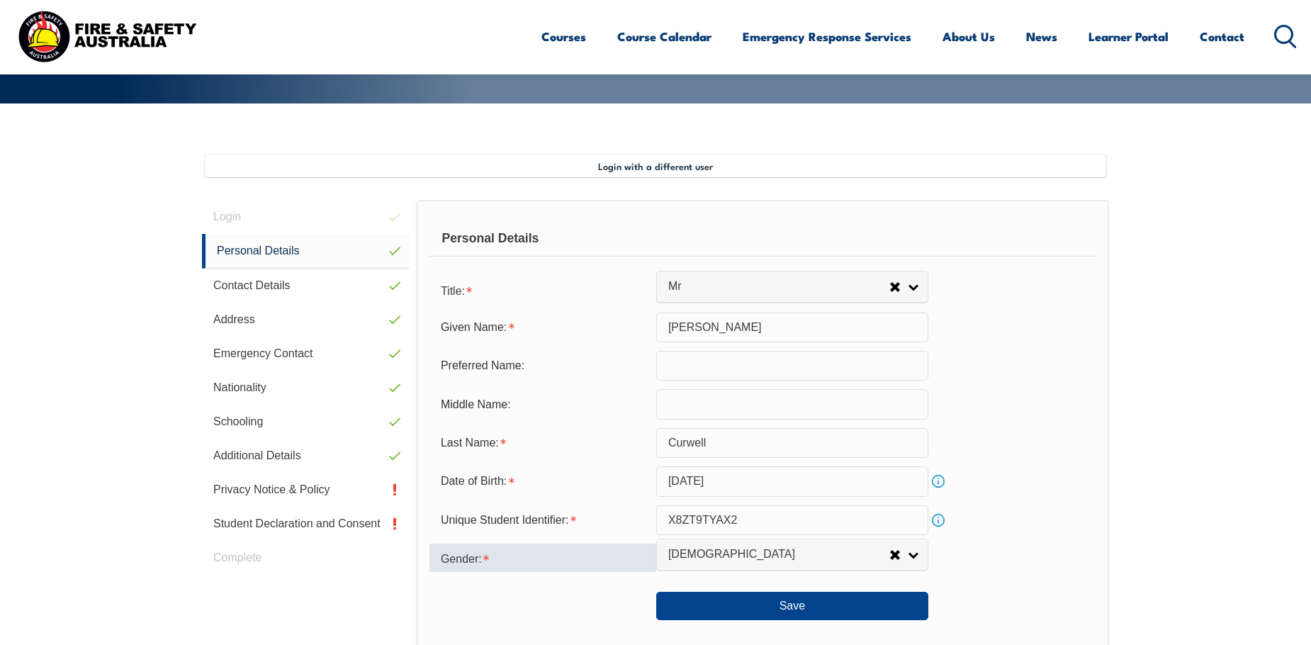
scroll to position [301, 0]
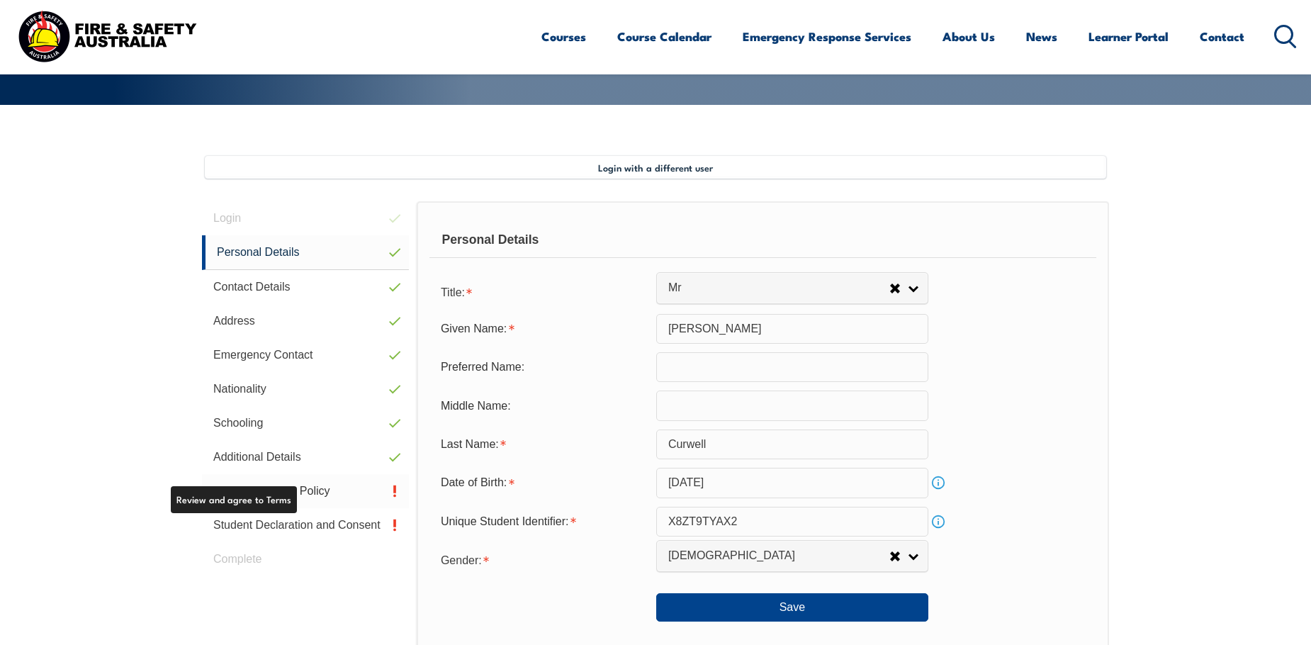
click at [329, 490] on link "Privacy Notice & Policy" at bounding box center [305, 491] width 207 height 34
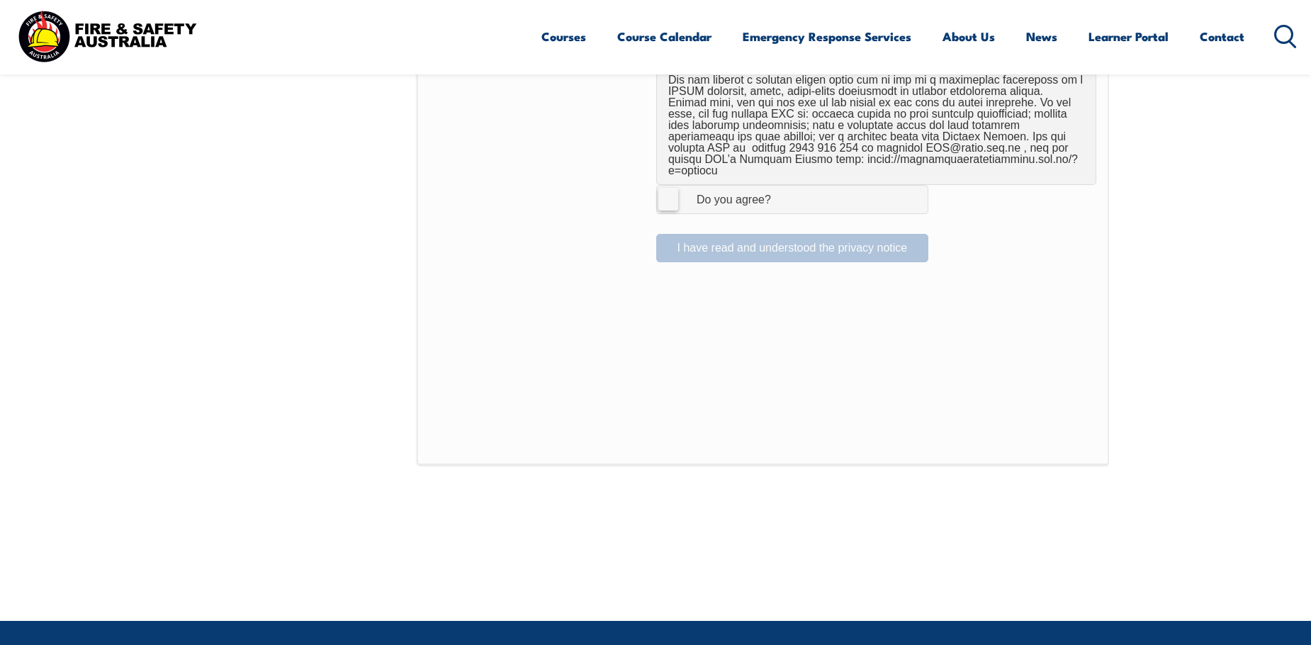
scroll to position [1018, 0]
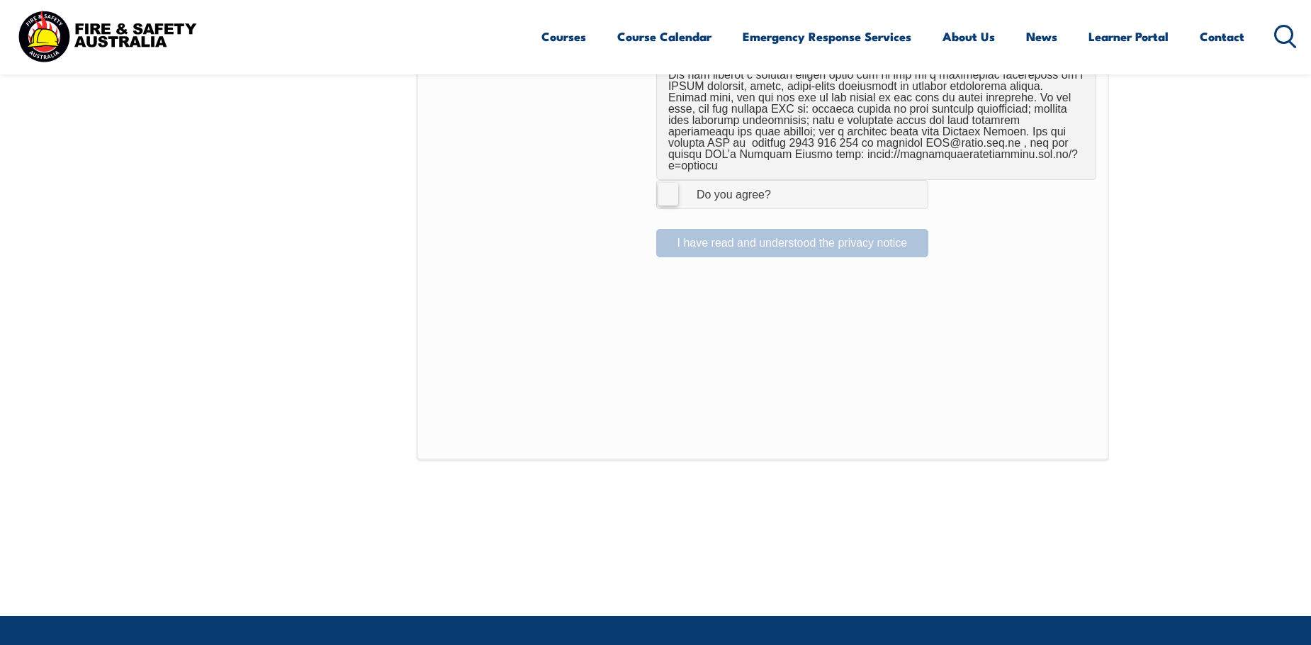
click at [676, 185] on label "I Agree Do you agree?" at bounding box center [792, 194] width 272 height 28
click at [782, 185] on input "I Agree Do you agree?" at bounding box center [794, 194] width 24 height 27
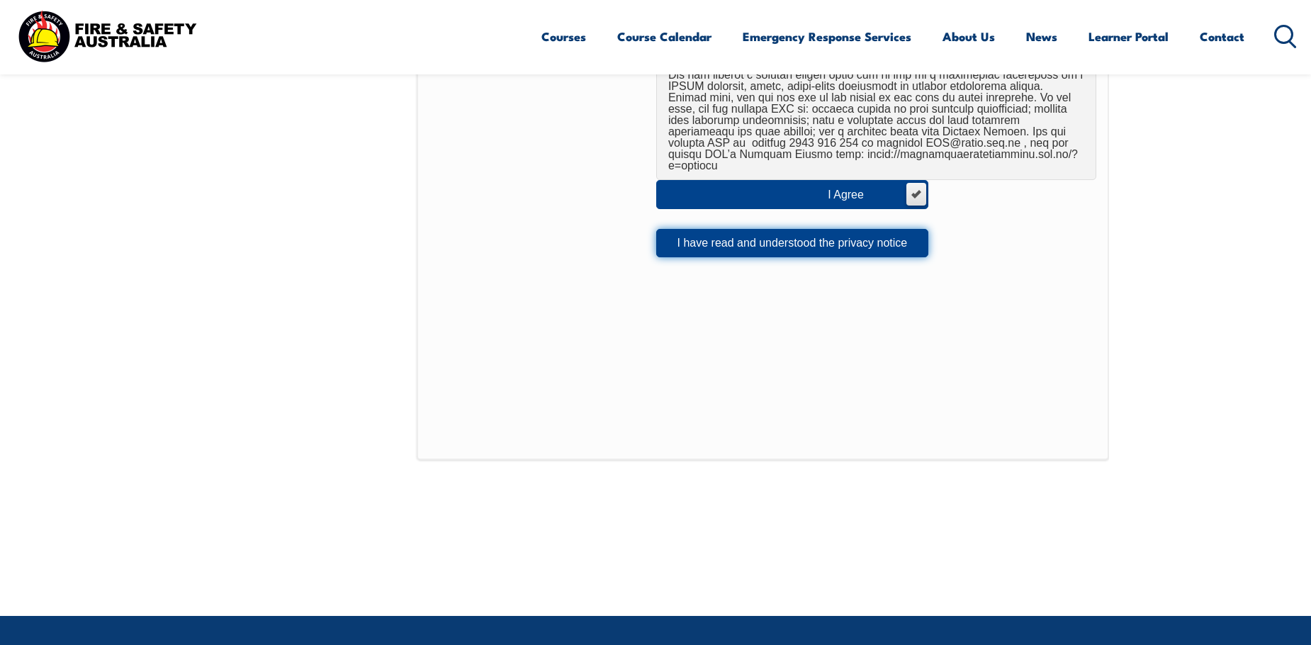
click at [716, 234] on button "I have read and understood the privacy notice" at bounding box center [792, 243] width 272 height 28
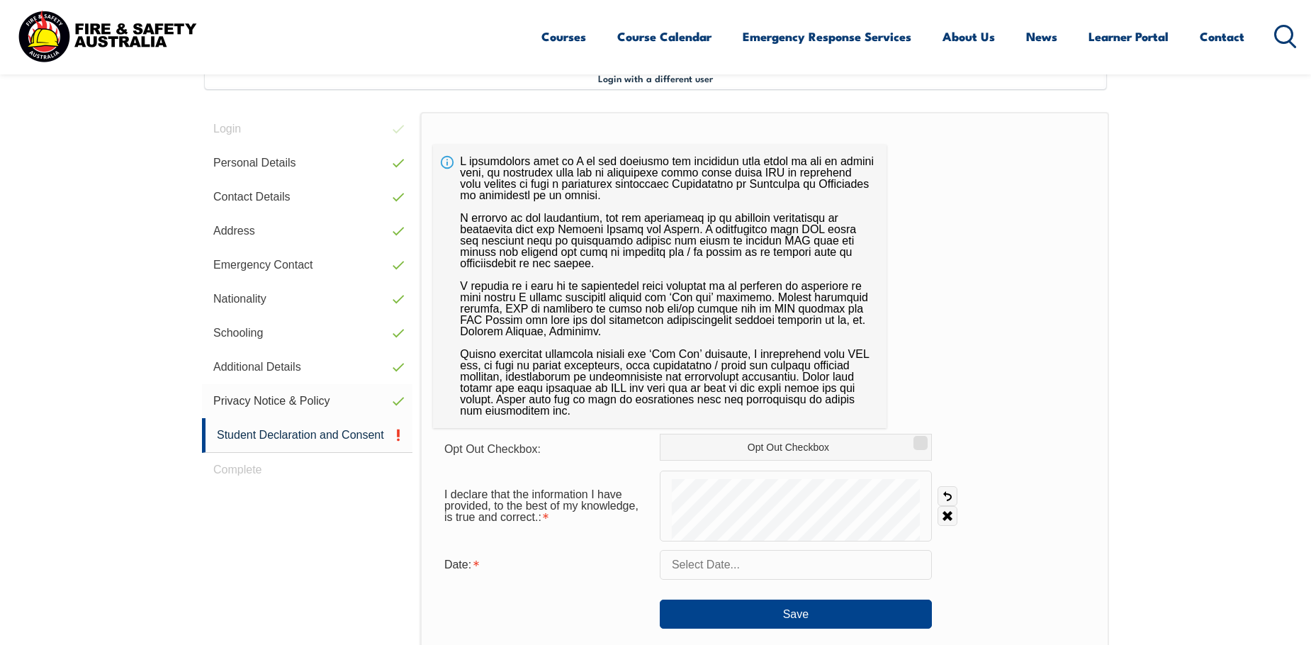
scroll to position [386, 0]
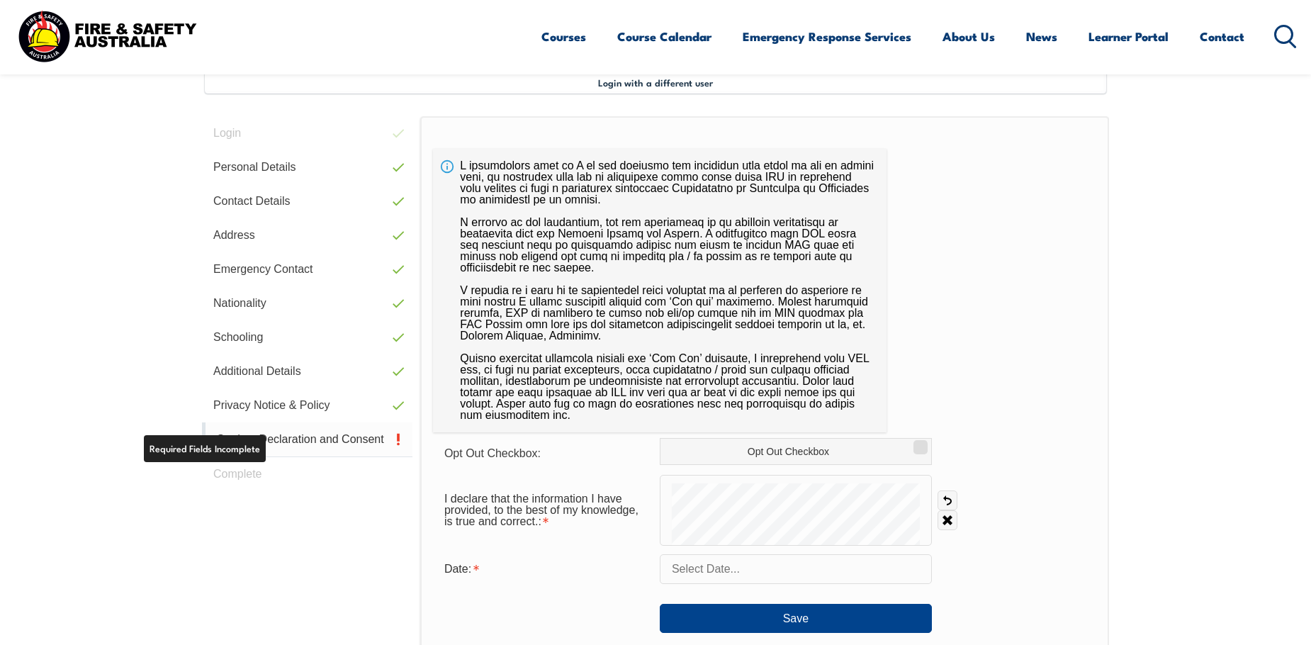
click at [329, 437] on link "Student Declaration and Consent" at bounding box center [307, 439] width 210 height 35
click at [731, 569] on input "text" at bounding box center [796, 569] width 272 height 30
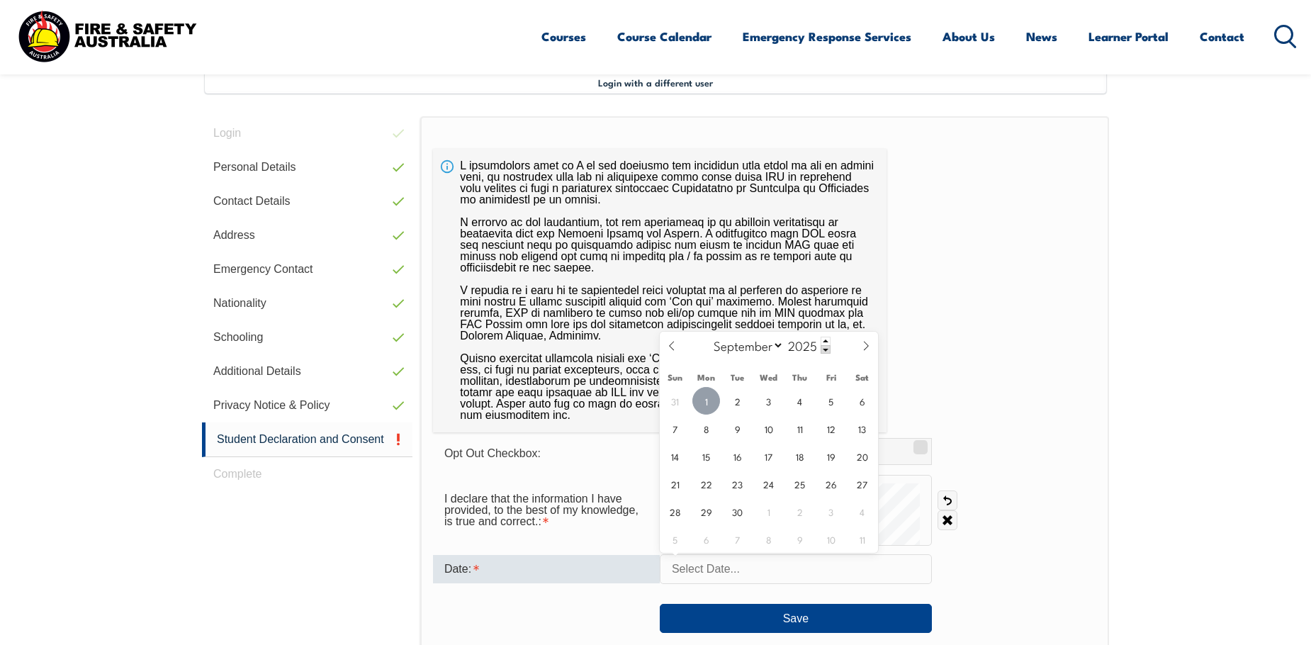
click at [704, 400] on span "1" at bounding box center [706, 401] width 28 height 28
type input "[DATE]"
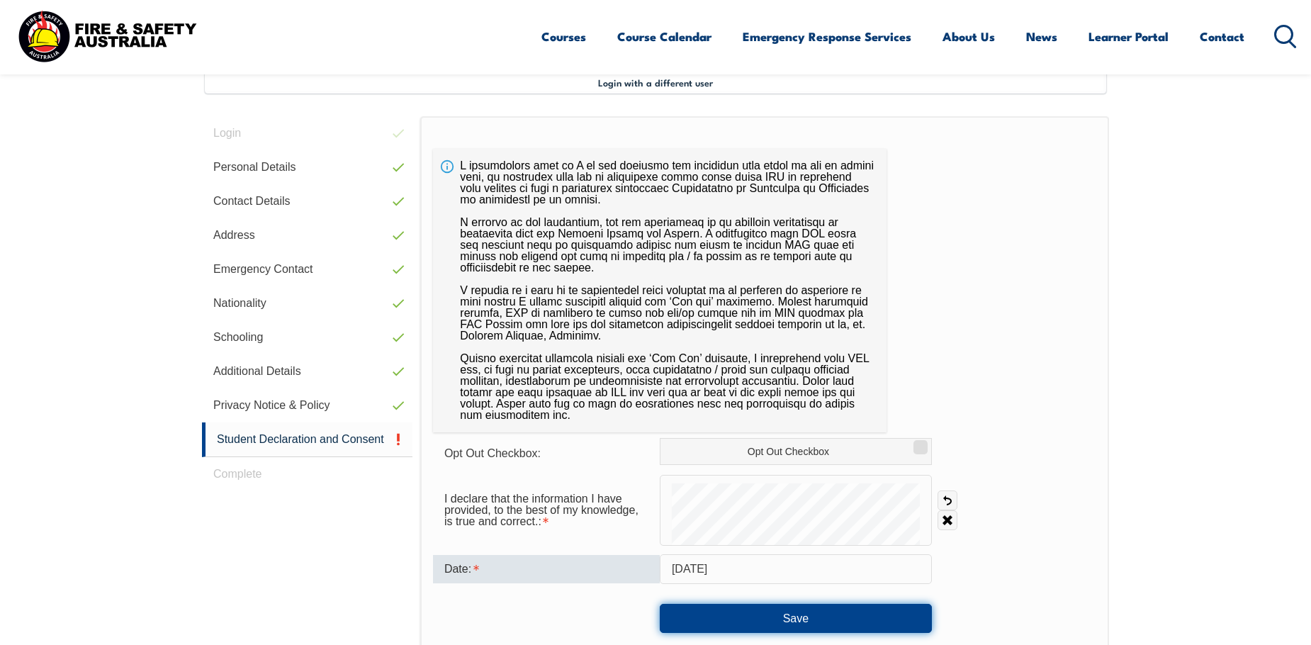
click at [806, 618] on button "Save" at bounding box center [796, 618] width 272 height 28
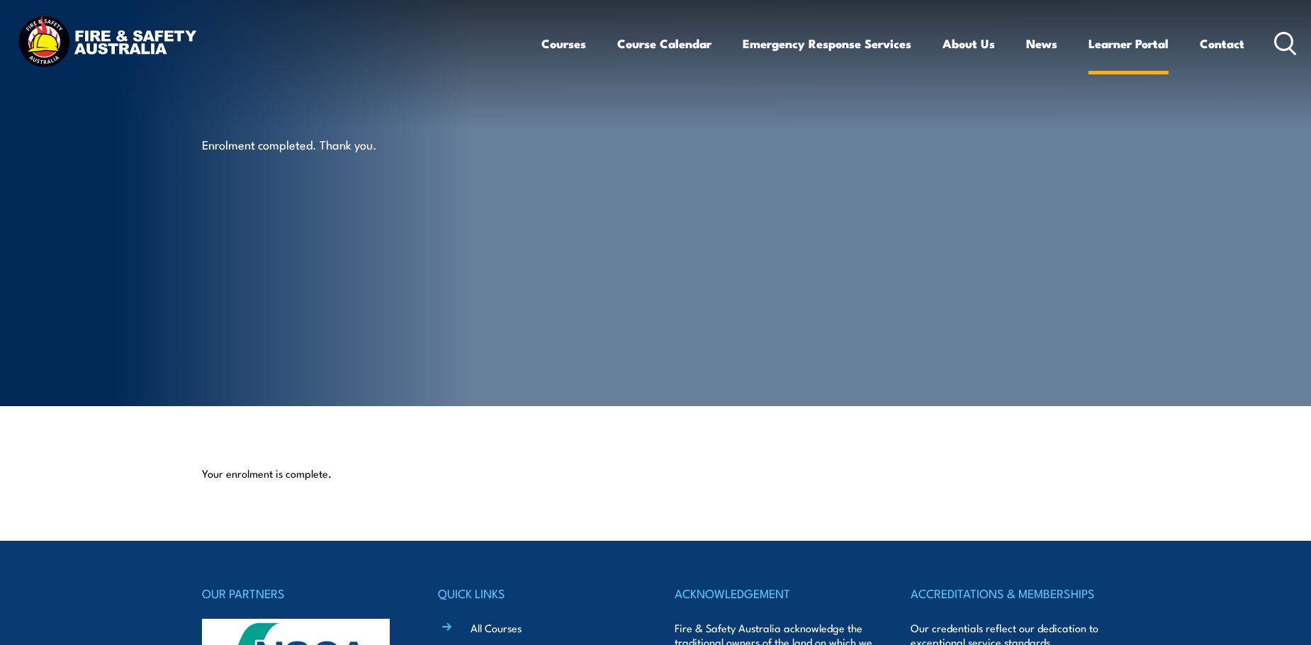
click at [1101, 45] on link "Learner Portal" at bounding box center [1128, 44] width 80 height 38
